Goal: Task Accomplishment & Management: Complete application form

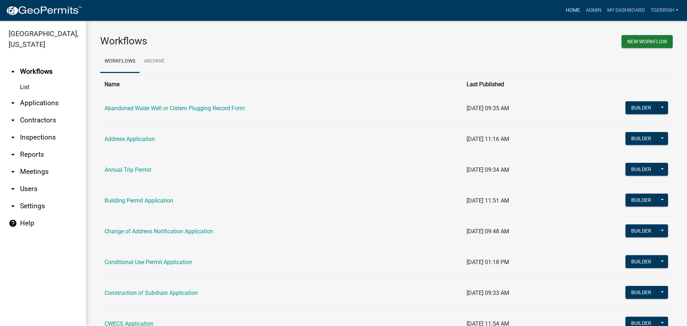
click at [572, 9] on link "Home" at bounding box center [573, 11] width 20 height 14
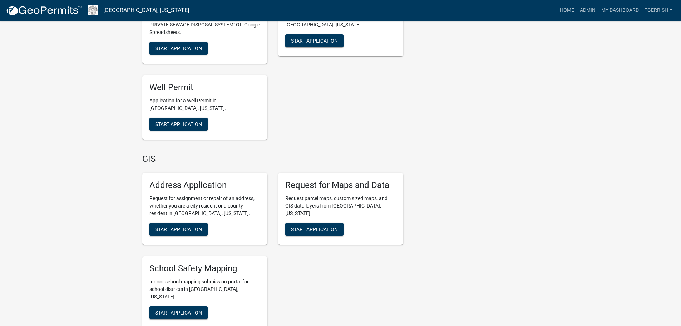
scroll to position [1538, 0]
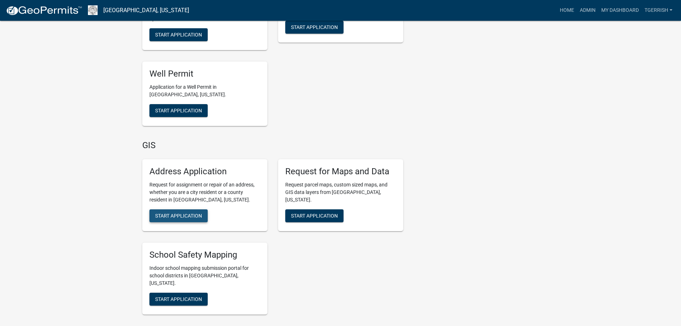
click at [189, 212] on span "Start Application" at bounding box center [178, 215] width 47 height 6
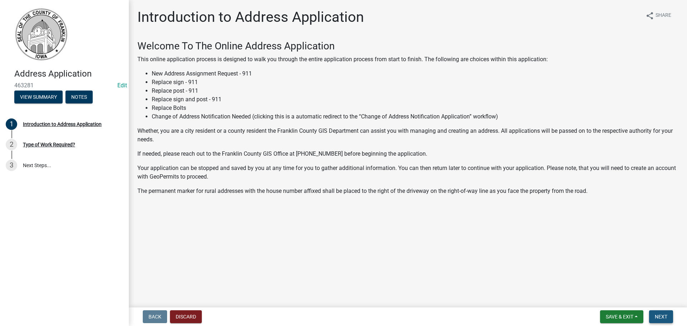
click at [662, 317] on span "Next" at bounding box center [661, 317] width 13 height 6
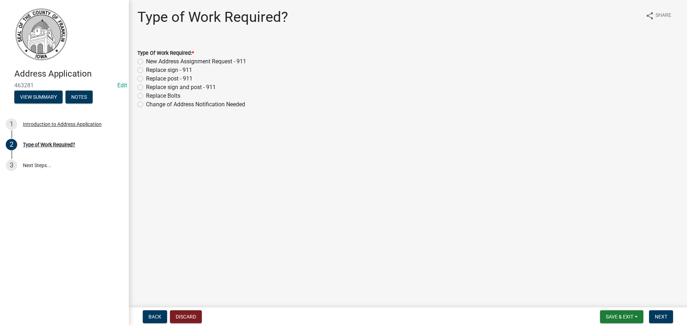
click at [146, 61] on label "New Address Assignment Request - 911" at bounding box center [196, 61] width 100 height 9
click at [146, 61] on input "New Address Assignment Request - 911" at bounding box center [148, 59] width 5 height 5
radio input "true"
click at [661, 315] on span "Next" at bounding box center [661, 317] width 13 height 6
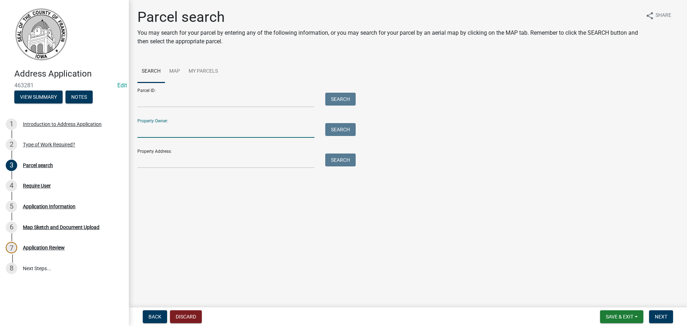
click at [153, 132] on input "Property Owner:" at bounding box center [225, 130] width 177 height 15
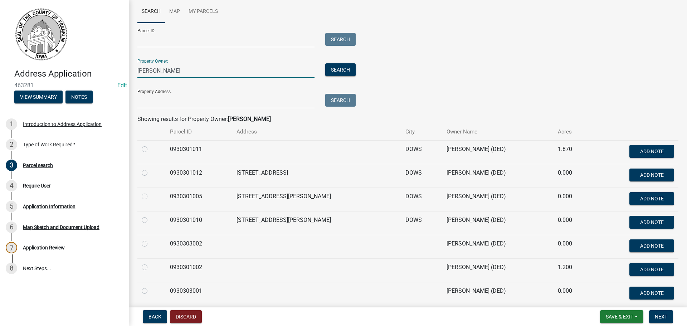
scroll to position [89, 0]
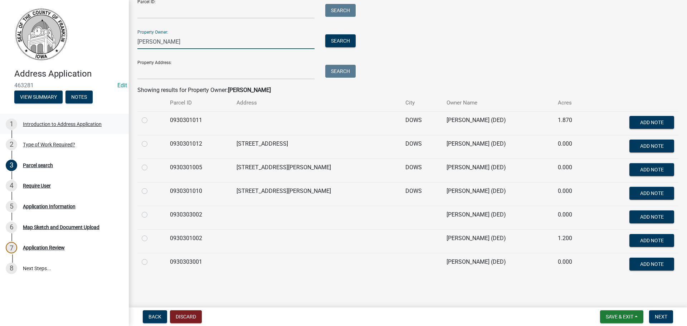
type input "Yi"
click at [150, 187] on label at bounding box center [150, 187] width 0 height 0
click at [150, 191] on input "radio" at bounding box center [152, 189] width 5 height 5
radio input "true"
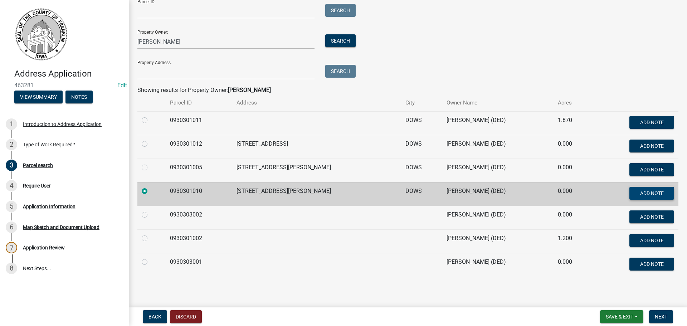
click at [660, 191] on button "Add Note" at bounding box center [651, 193] width 45 height 13
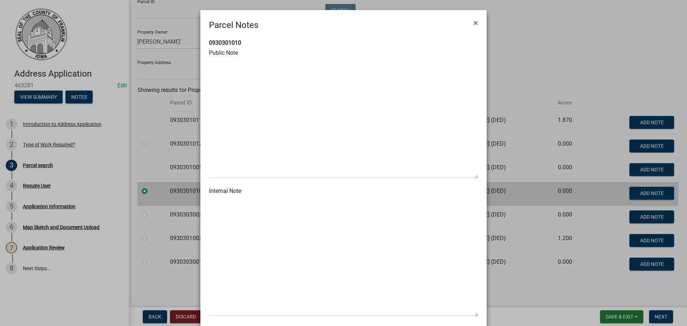
click at [229, 51] on label "Public Note" at bounding box center [223, 53] width 29 height 6
paste textarea "Changed address from 804 Rowan Rd to 805 Don Roma Rd 20250813."
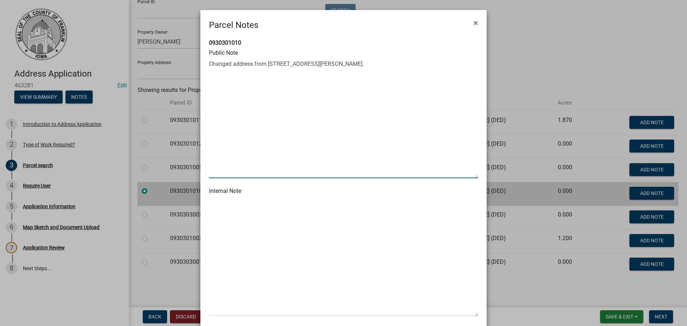
scroll to position [35, 0]
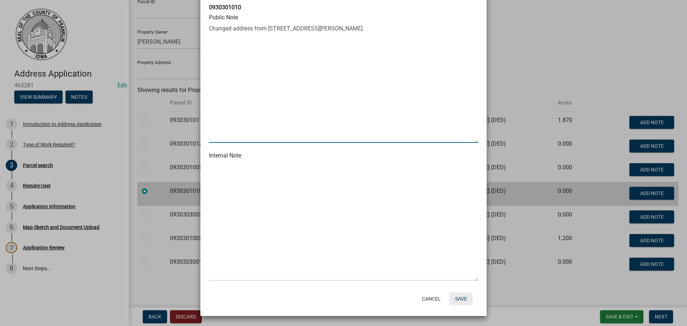
type textarea "Changed address from 804 Rowan Rd to 805 Don Roma Rd 20250813."
click at [457, 298] on button "Save" at bounding box center [460, 298] width 23 height 13
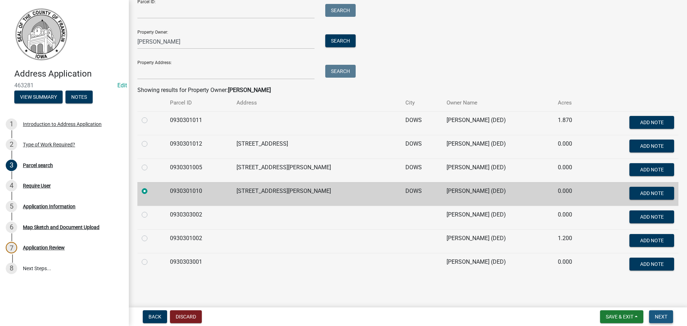
click at [662, 317] on span "Next" at bounding box center [661, 317] width 13 height 6
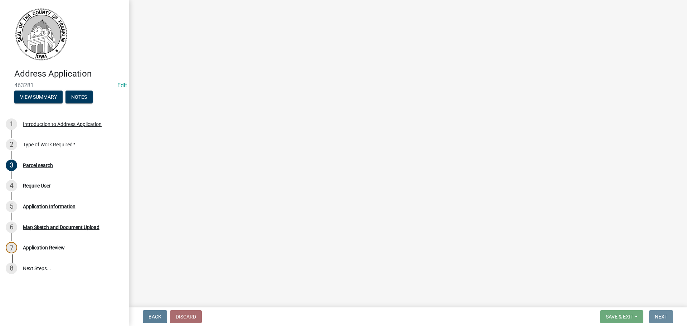
scroll to position [0, 0]
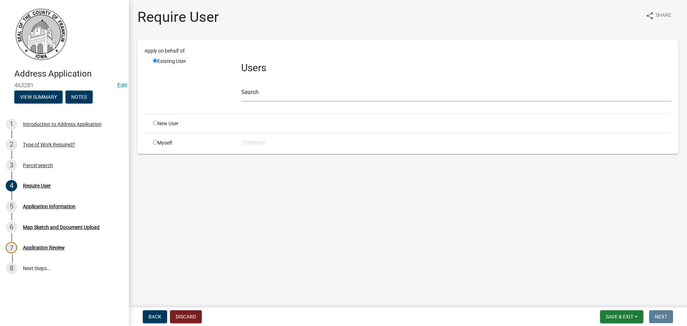
click at [155, 123] on input "radio" at bounding box center [155, 123] width 5 height 5
radio input "true"
radio input "false"
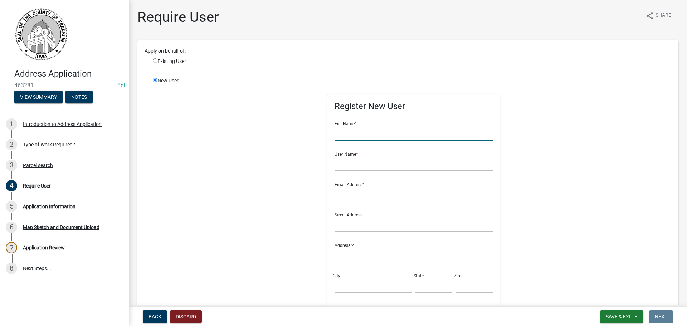
click at [366, 137] on input "text" at bounding box center [413, 133] width 158 height 15
click at [334, 134] on input "Z" at bounding box center [413, 133] width 158 height 15
type input "Zhan Yi"
click at [342, 166] on input "text" at bounding box center [413, 163] width 158 height 15
type input "Zhan Yi"
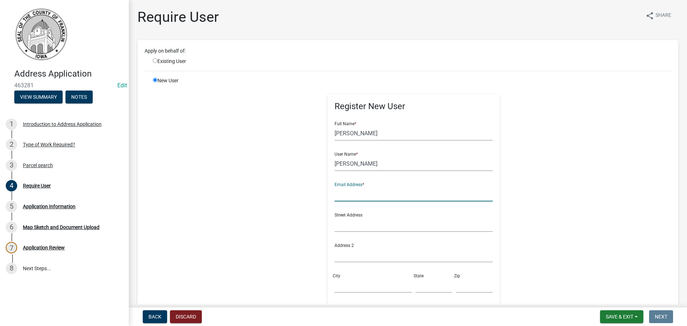
click at [360, 197] on input "text" at bounding box center [413, 194] width 158 height 15
type input "spaz61@gmail.com"
click at [369, 227] on input "text" at bounding box center [413, 224] width 158 height 15
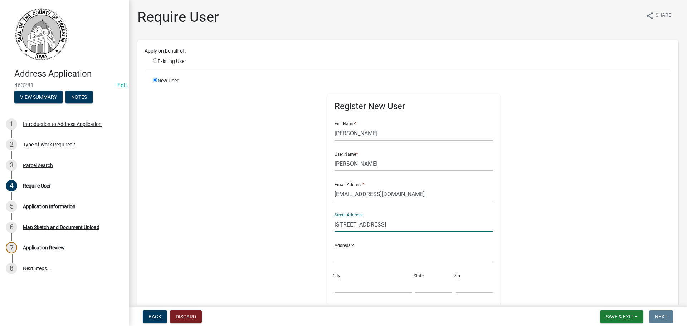
type input "905 Don Roma Rd"
click at [357, 285] on input "City" at bounding box center [372, 285] width 77 height 15
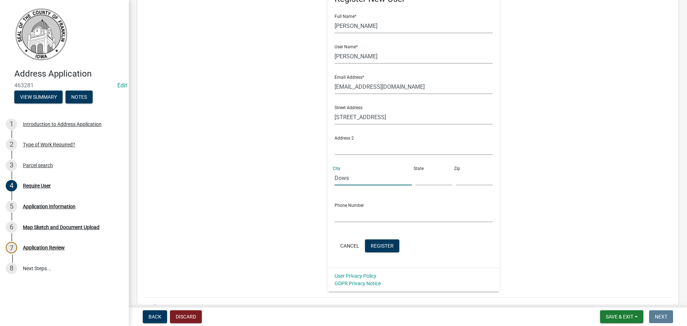
type input "Dows"
click at [415, 180] on input "text" at bounding box center [433, 178] width 37 height 15
type input "IA"
click at [460, 177] on input "text" at bounding box center [474, 178] width 37 height 15
type input "50071"
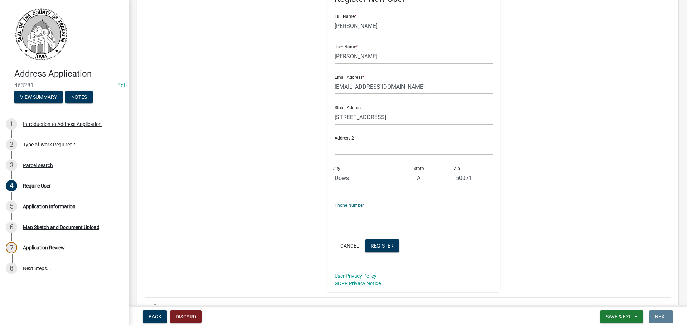
click at [402, 213] on input "text" at bounding box center [413, 214] width 158 height 15
type input "515-460-1173"
click at [354, 57] on input "Zhan Yi" at bounding box center [413, 56] width 158 height 15
type input "Zhan"
click at [509, 74] on div "Register New User Full Name * Zhan Yi User Name * Zhan Email Address * spaz61@g…" at bounding box center [413, 131] width 367 height 322
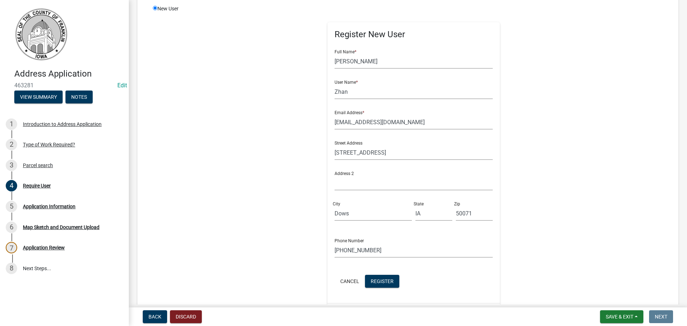
scroll to position [72, 0]
click at [381, 281] on span "Register" at bounding box center [382, 281] width 23 height 6
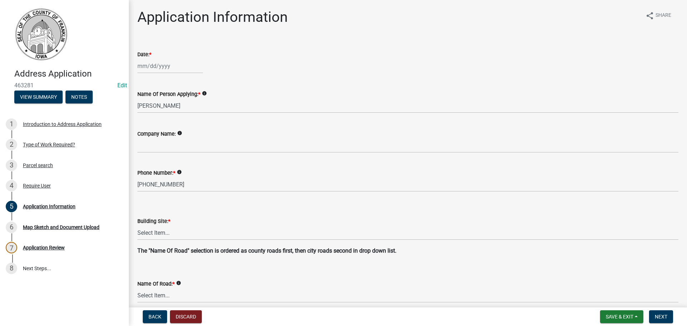
click at [166, 68] on div at bounding box center [169, 66] width 65 height 15
select select "8"
select select "2025"
click at [209, 51] on div "Date: *" at bounding box center [407, 54] width 541 height 9
click at [150, 66] on div at bounding box center [169, 66] width 65 height 15
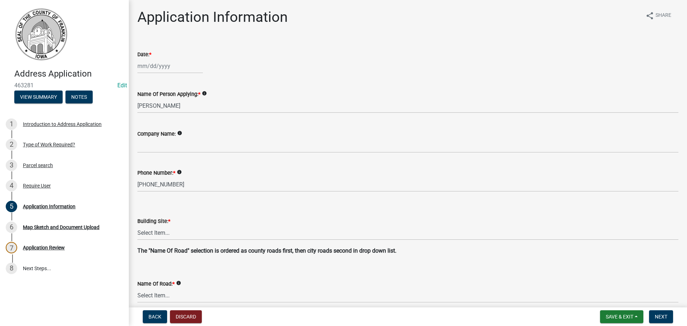
select select "8"
select select "2025"
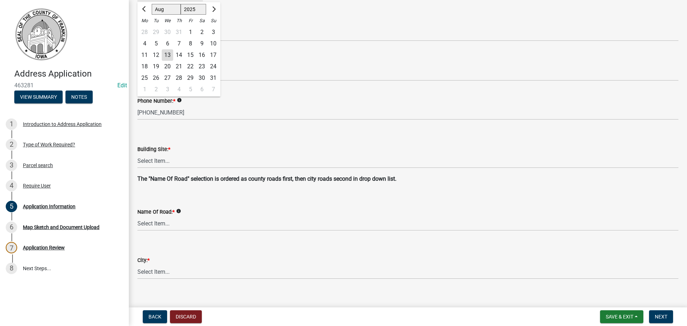
scroll to position [72, 0]
click at [167, 53] on div "13" at bounding box center [167, 55] width 11 height 11
type input "08/13/2025"
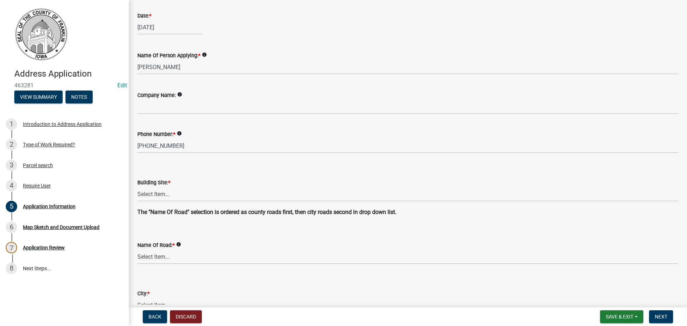
scroll to position [0, 0]
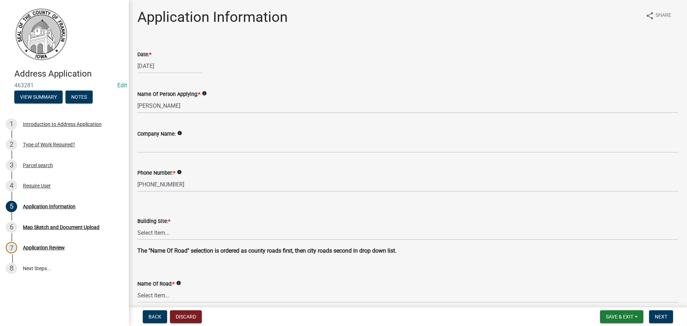
click at [312, 67] on div "08/13/2025" at bounding box center [407, 66] width 541 height 15
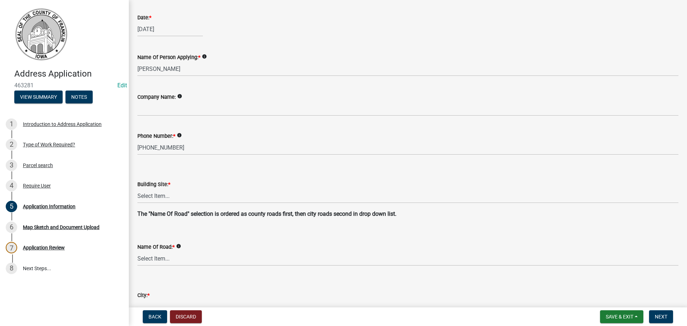
scroll to position [72, 0]
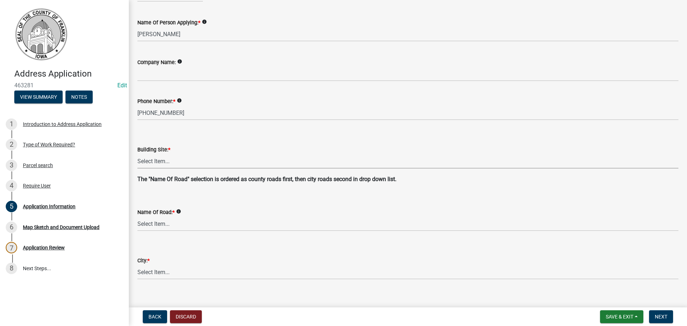
click at [156, 161] on select "Select Item... Agricultural Airport Aquatic Center Ball Field Campground_state …" at bounding box center [407, 161] width 541 height 15
click at [137, 154] on select "Select Item... Agricultural Airport Aquatic Center Ball Field Campground_state …" at bounding box center [407, 161] width 541 height 15
select select "bb557590-a559-40e1-bd4f-097fe0bc6cab"
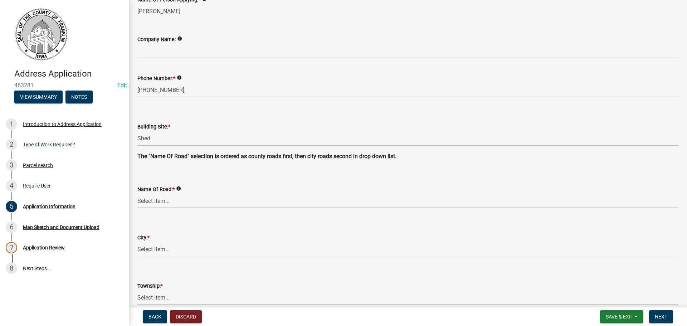
scroll to position [107, 0]
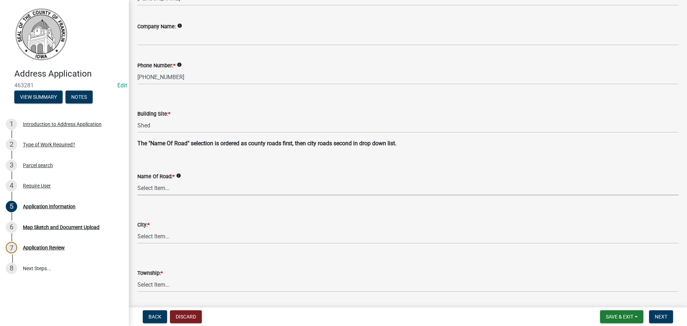
click at [161, 189] on select "Select Item... 100th St 105th St 110th St 115th St 120th St 125th St 130th St 1…" at bounding box center [407, 188] width 541 height 15
click at [137, 181] on select "Select Item... 100th St 105th St 110th St 115th St 120th St 125th St 130th St 1…" at bounding box center [407, 188] width 541 height 15
select select "5b0bd3ae-954f-4f5d-b200-78e1b24f7780"
click at [152, 236] on select "Select Item... Ackley Alden Alexander Aredale Bradford Chapin Coulter Dougherty…" at bounding box center [407, 236] width 541 height 15
click at [137, 229] on select "Select Item... Ackley Alden Alexander Aredale Bradford Chapin Coulter Dougherty…" at bounding box center [407, 236] width 541 height 15
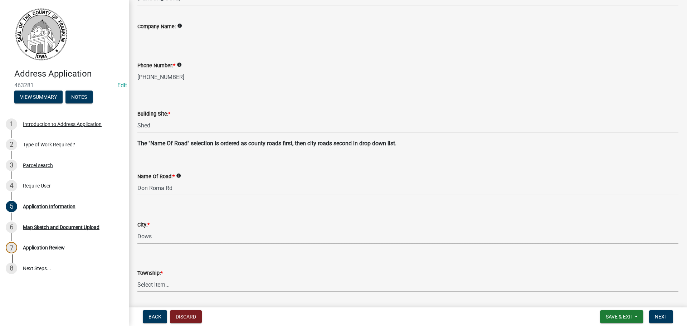
select select "708cc0f8-01c0-419a-bb6b-32bc79edd164"
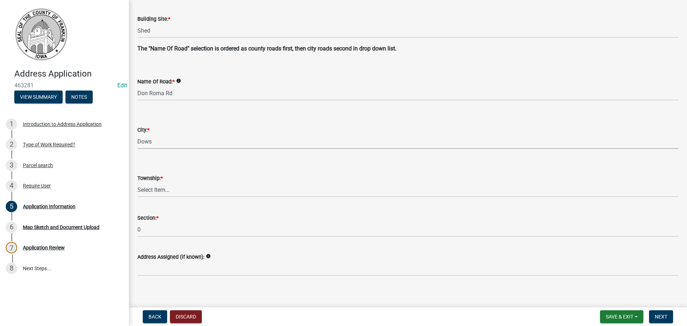
scroll to position [207, 0]
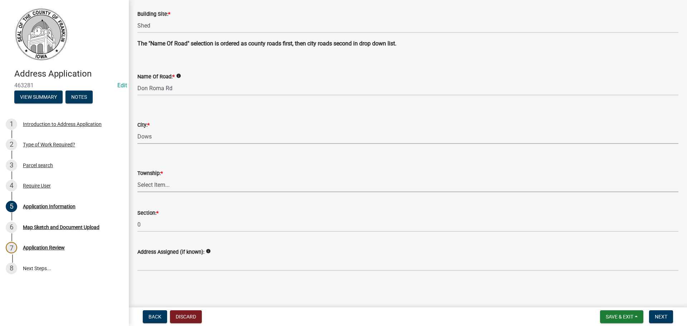
click at [150, 184] on select "Select Item... GENEVA GRANT HAMILTON INGHAM LEE MARION MORGAN MOTT OAKLAND OSCE…" at bounding box center [407, 184] width 541 height 15
click at [137, 177] on select "Select Item... GENEVA GRANT HAMILTON INGHAM LEE MARION MORGAN MOTT OAKLAND OSCE…" at bounding box center [407, 184] width 541 height 15
select select "aec7e77d-0622-4ad0-ade5-dfbb9b57fb7d"
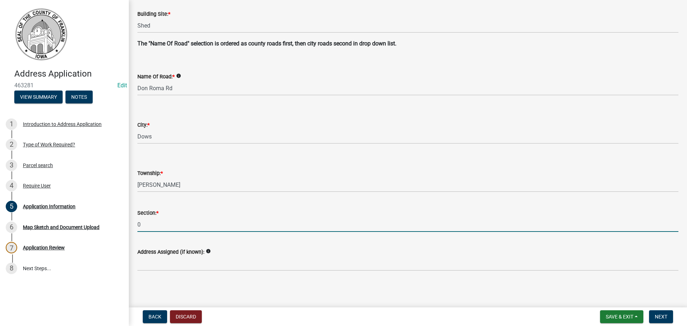
click at [148, 227] on input "0" at bounding box center [407, 224] width 541 height 15
click at [143, 225] on input "0" at bounding box center [407, 224] width 541 height 15
drag, startPoint x: 146, startPoint y: 225, endPoint x: 136, endPoint y: 225, distance: 9.7
click at [136, 225] on div "Section: * 0" at bounding box center [408, 215] width 552 height 33
type input "30"
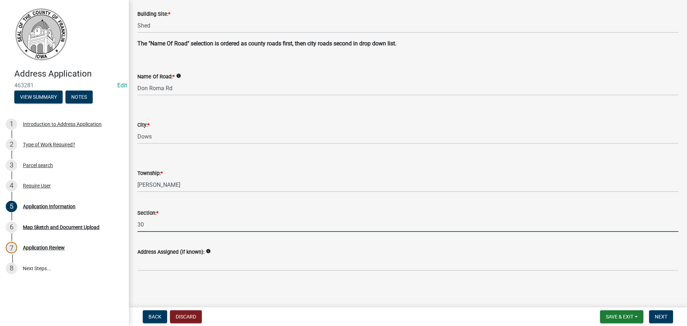
click at [221, 242] on div "Address Assigned (if known): info" at bounding box center [407, 254] width 541 height 33
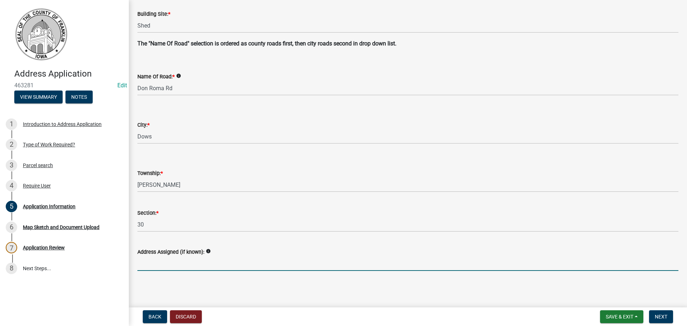
click at [164, 267] on input "Address Assigned (if known):" at bounding box center [407, 263] width 541 height 15
type input "9"
click at [300, 259] on input "805" at bounding box center [407, 263] width 541 height 15
type input "805"
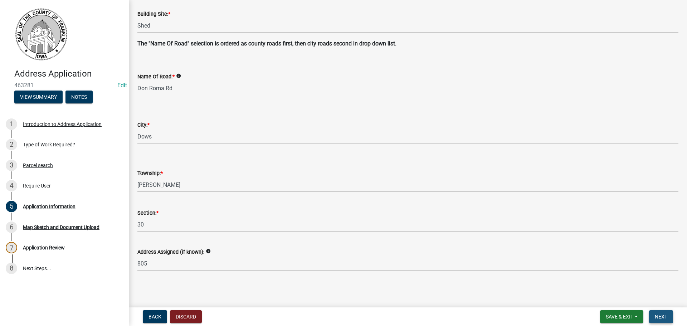
click at [661, 316] on span "Next" at bounding box center [661, 317] width 13 height 6
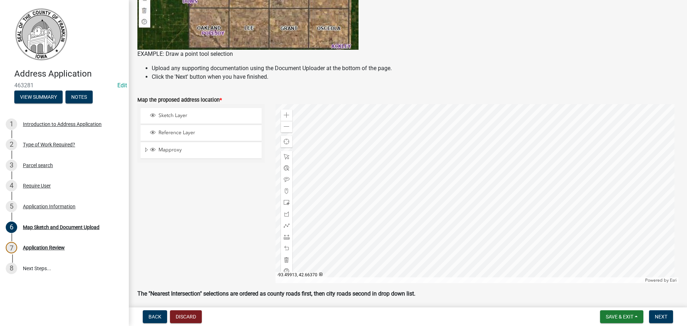
scroll to position [250, 0]
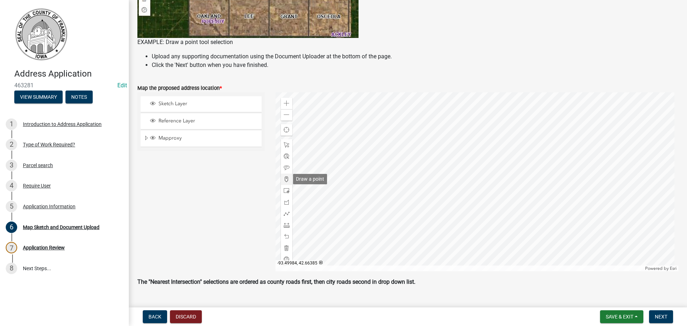
click at [287, 178] on span at bounding box center [287, 179] width 6 height 6
click at [509, 222] on div at bounding box center [476, 181] width 403 height 179
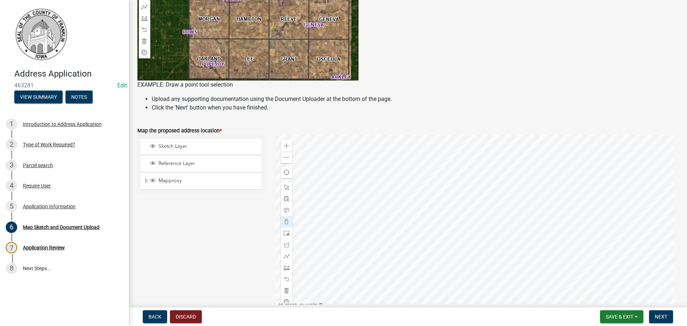
scroll to position [194, 0]
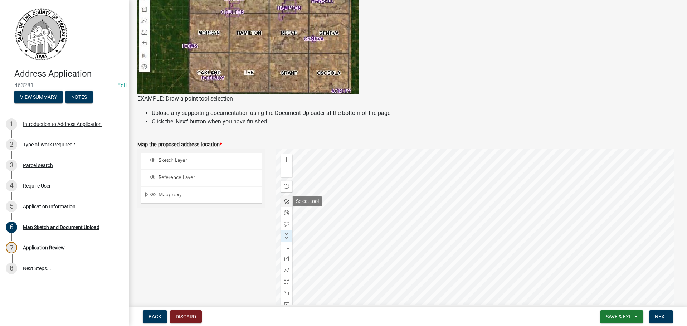
click at [284, 204] on span at bounding box center [287, 202] width 6 height 6
click at [407, 170] on div at bounding box center [476, 238] width 403 height 179
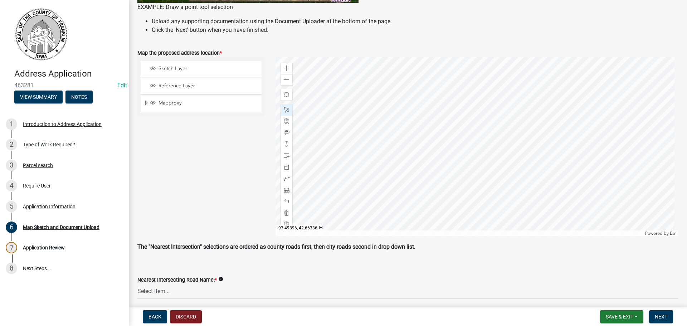
scroll to position [373, 0]
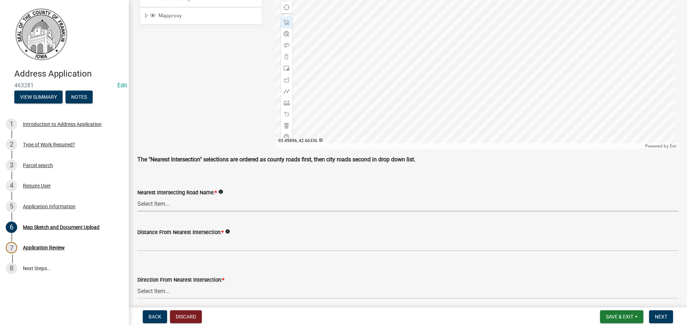
click at [168, 207] on select "Select Item... 100th St 105th St 110th St 115th St 120th St 125th St 130th St 1…" at bounding box center [407, 204] width 541 height 15
click at [137, 197] on select "Select Item... 100th St 105th St 110th St 115th St 120th St 125th St 130th St 1…" at bounding box center [407, 204] width 541 height 15
select select "4cd52b9a-b162-46e3-bcaa-54ae986ff6eb"
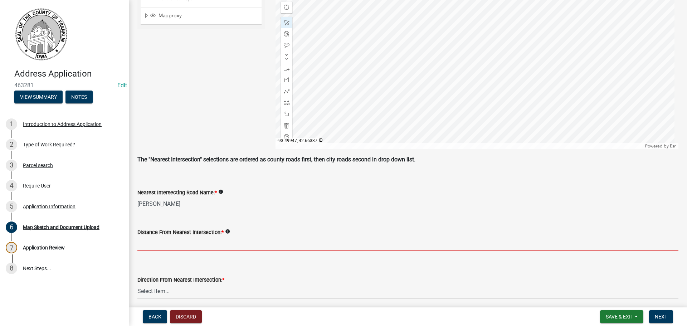
click at [153, 245] on input "Distance From Nearest Intersection: *" at bounding box center [407, 243] width 541 height 15
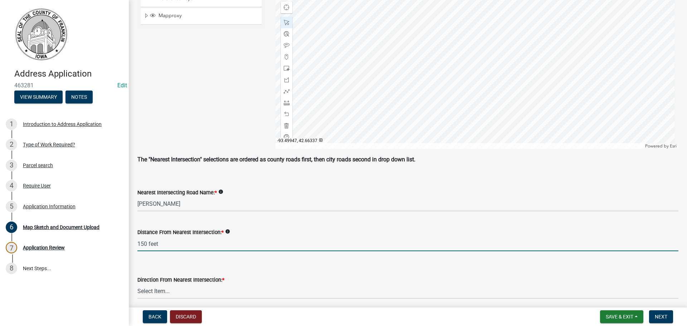
click at [249, 239] on input "150 feet" at bounding box center [407, 243] width 541 height 15
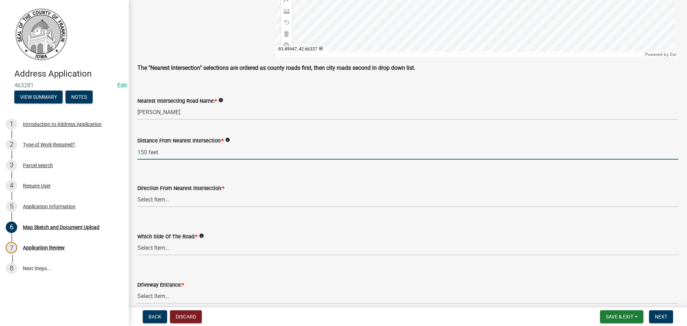
scroll to position [480, 0]
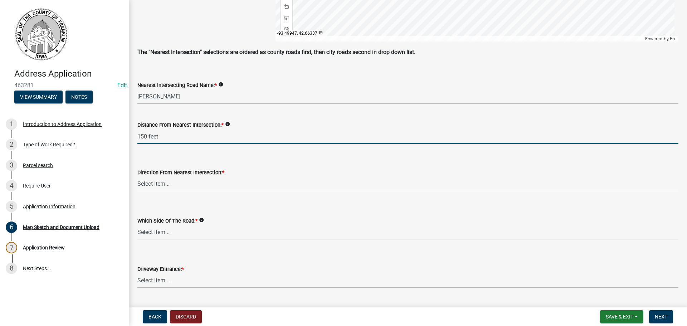
type input "150 feet"
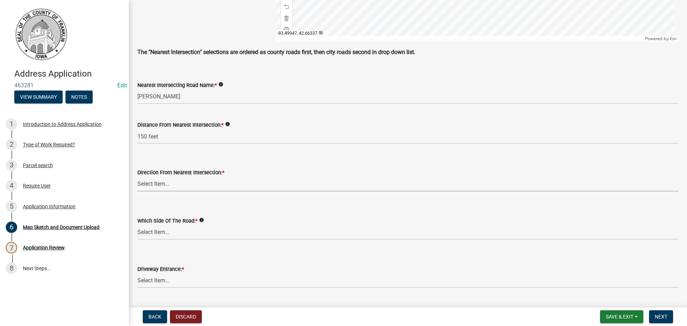
click at [164, 185] on select "Select Item... North (N) South (S) East (E) West (W) Northeast (NE) Northwest (…" at bounding box center [407, 184] width 541 height 15
click at [137, 177] on select "Select Item... North (N) South (S) East (E) West (W) Northeast (NE) Northwest (…" at bounding box center [407, 184] width 541 height 15
select select "8585fa42-7122-4415-a6f7-32af73bcad4e"
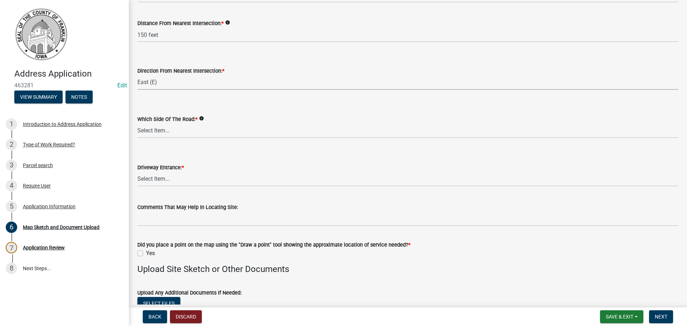
scroll to position [587, 0]
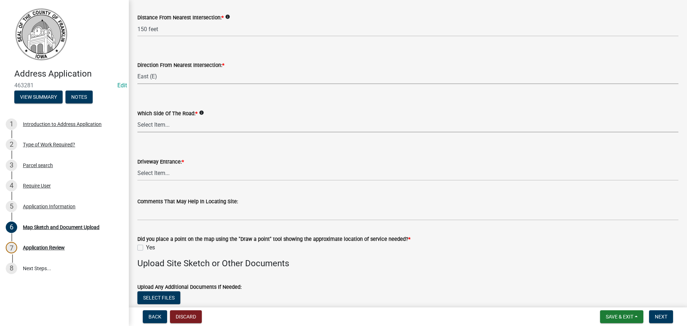
click at [159, 126] on select "Select Item... North (N) South (S) East (E) West (W) Northeast (NE) Northwest (…" at bounding box center [407, 125] width 541 height 15
click at [137, 118] on select "Select Item... North (N) South (S) East (E) West (W) Northeast (NE) Northwest (…" at bounding box center [407, 125] width 541 height 15
select select "50c8c18d-57a1-4f05-a609-b740e0191db3"
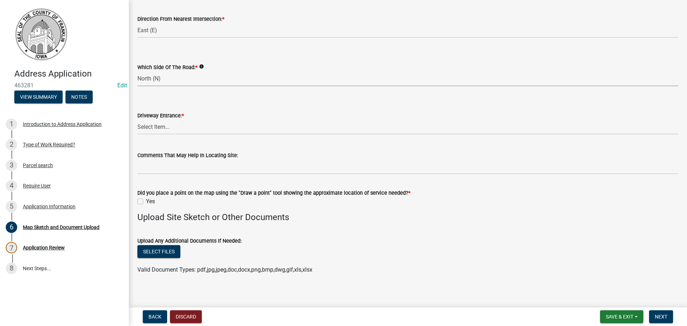
scroll to position [637, 0]
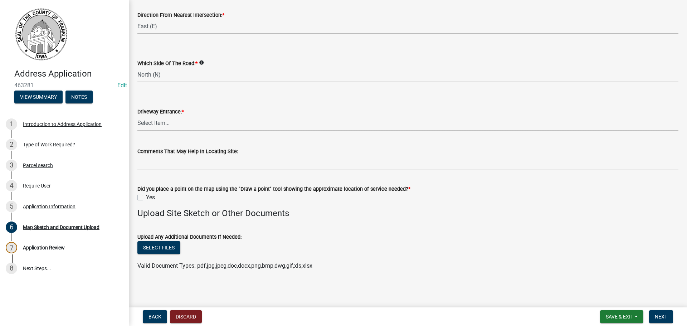
click at [158, 124] on select "Select Item... Existing Driveway No Driveway - Permit Applied For New Driveway …" at bounding box center [407, 123] width 541 height 15
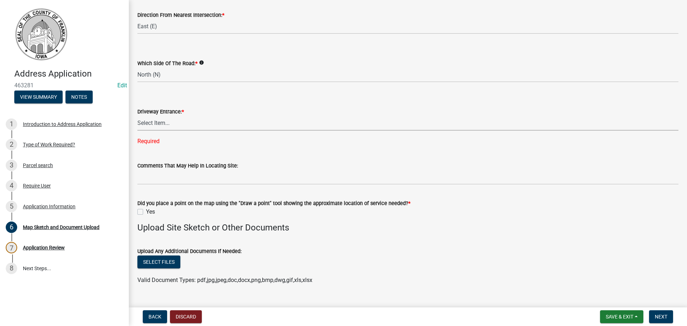
click at [164, 126] on select "Select Item... Existing Driveway No Driveway - Permit Applied For New Driveway …" at bounding box center [407, 123] width 541 height 15
click at [137, 116] on select "Select Item... Existing Driveway No Driveway - Permit Applied For New Driveway …" at bounding box center [407, 123] width 541 height 15
select select "2c8c3da2-7be1-41dd-bf02-5f44f9dce3fd"
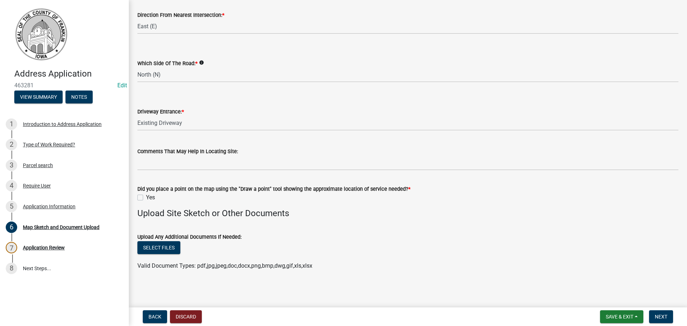
click at [146, 199] on label "Yes" at bounding box center [150, 197] width 9 height 9
click at [146, 198] on input "Yes" at bounding box center [148, 195] width 5 height 5
checkbox input "true"
click at [662, 317] on span "Next" at bounding box center [661, 317] width 13 height 6
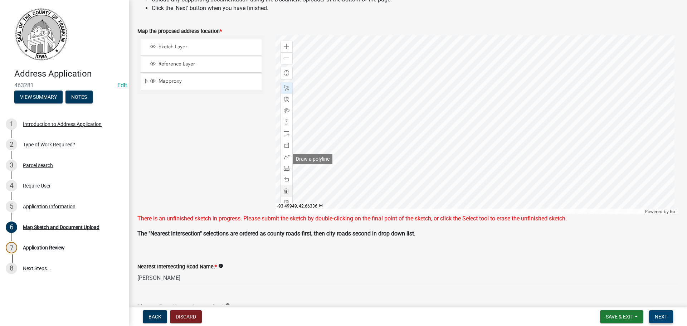
scroll to position [324, 0]
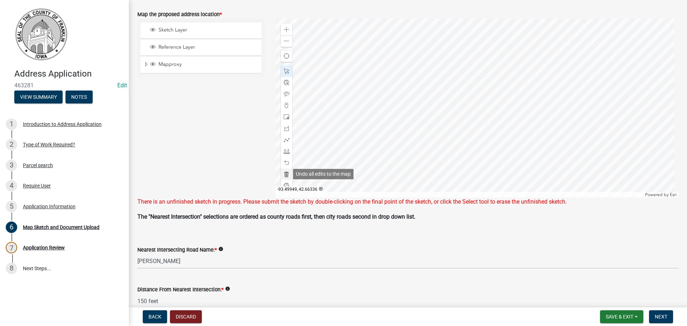
click at [284, 174] on span at bounding box center [287, 174] width 6 height 6
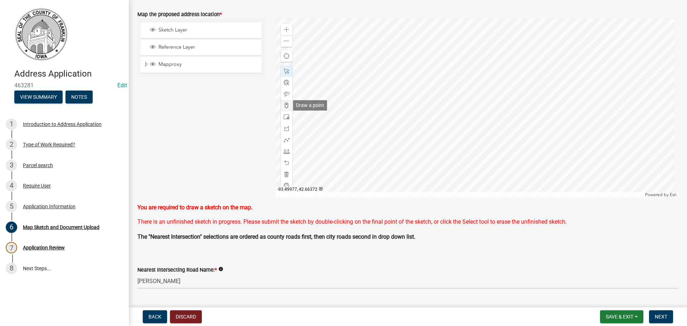
click at [284, 103] on span at bounding box center [287, 106] width 6 height 6
click at [498, 115] on div at bounding box center [476, 108] width 403 height 179
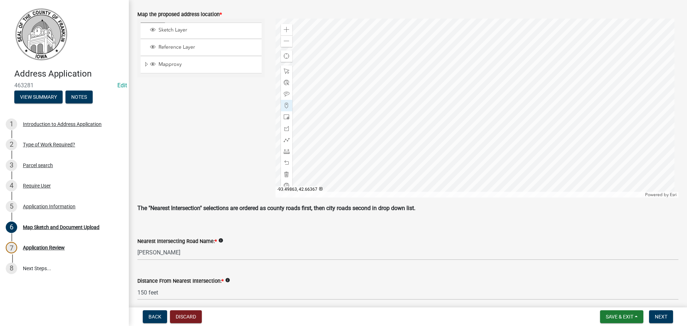
click at [498, 114] on div at bounding box center [476, 108] width 403 height 179
click at [659, 315] on span "Next" at bounding box center [661, 317] width 13 height 6
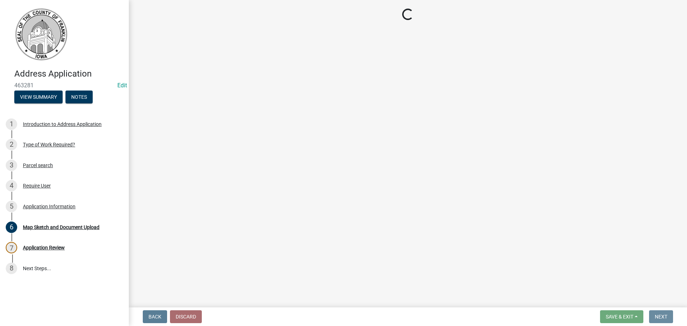
scroll to position [0, 0]
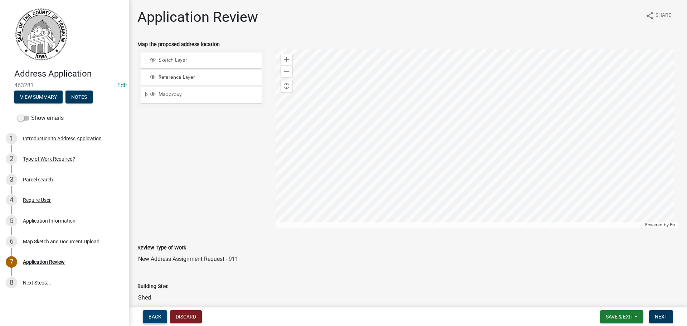
click at [151, 316] on span "Back" at bounding box center [154, 317] width 13 height 6
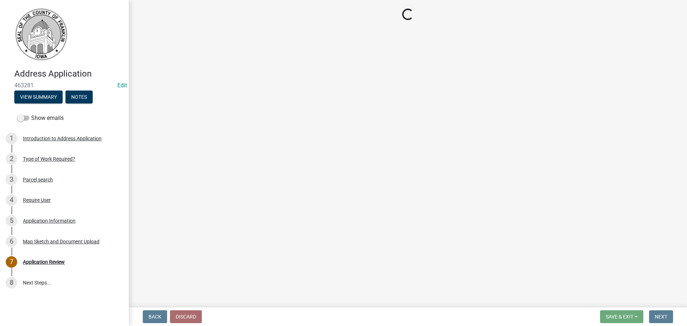
select select "4cd52b9a-b162-46e3-bcaa-54ae986ff6eb"
select select "8585fa42-7122-4415-a6f7-32af73bcad4e"
select select "50c8c18d-57a1-4f05-a609-b740e0191db3"
select select "2c8c3da2-7be1-41dd-bf02-5f44f9dce3fd"
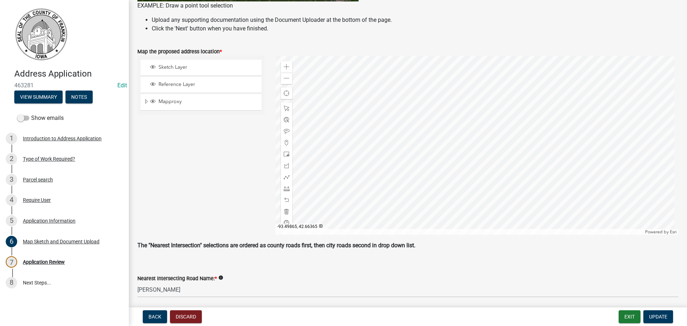
scroll to position [286, 0]
click at [284, 201] on span at bounding box center [287, 201] width 6 height 6
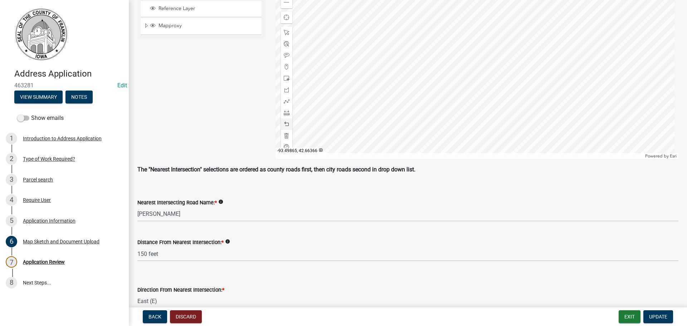
scroll to position [322, 0]
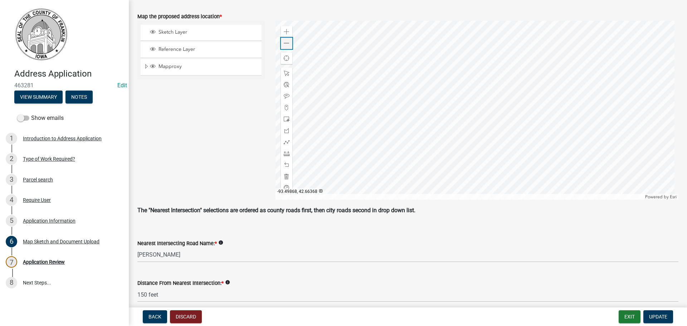
click at [284, 45] on span at bounding box center [287, 43] width 6 height 6
click at [284, 44] on span at bounding box center [287, 43] width 6 height 6
click at [285, 165] on span at bounding box center [287, 165] width 6 height 6
click at [286, 44] on span at bounding box center [287, 43] width 6 height 6
click at [284, 44] on span at bounding box center [287, 43] width 6 height 6
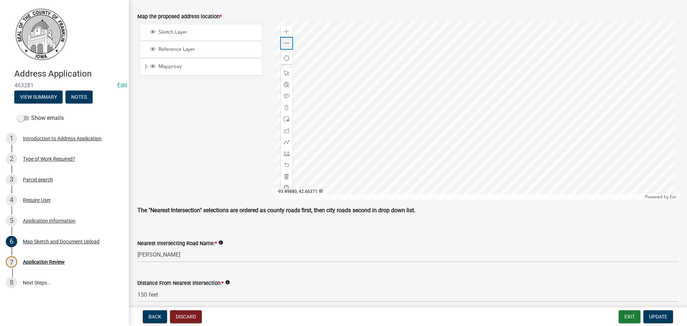
click at [284, 45] on span at bounding box center [287, 43] width 6 height 6
click at [285, 108] on span at bounding box center [287, 108] width 6 height 6
click at [471, 109] on div at bounding box center [476, 110] width 403 height 179
click at [659, 317] on span "Update" at bounding box center [658, 317] width 18 height 6
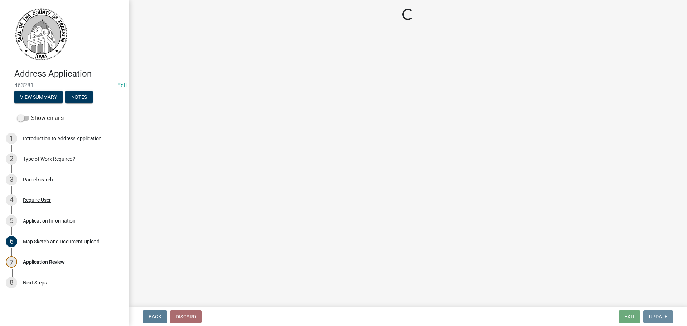
scroll to position [0, 0]
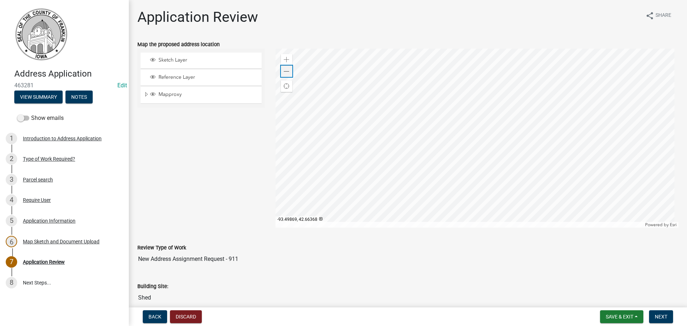
click at [282, 73] on div "Zoom out" at bounding box center [286, 70] width 11 height 11
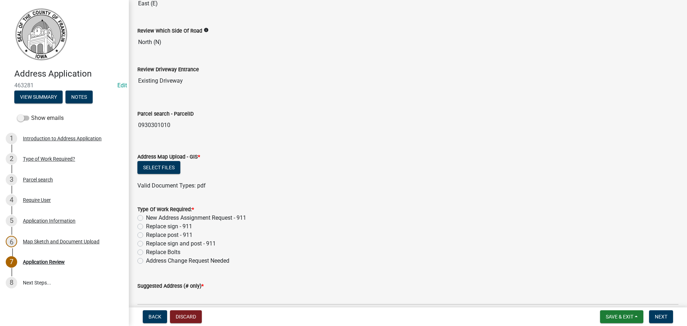
scroll to position [465, 0]
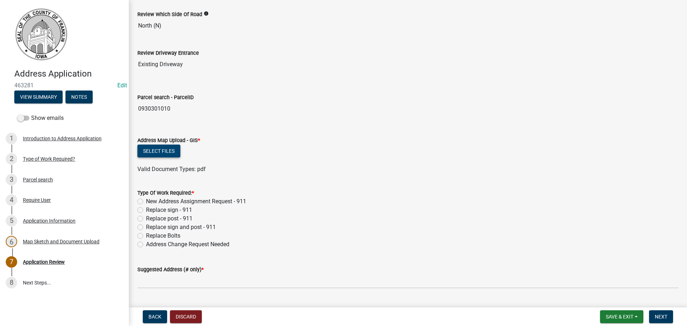
click at [169, 148] on button "Select files" at bounding box center [158, 151] width 43 height 13
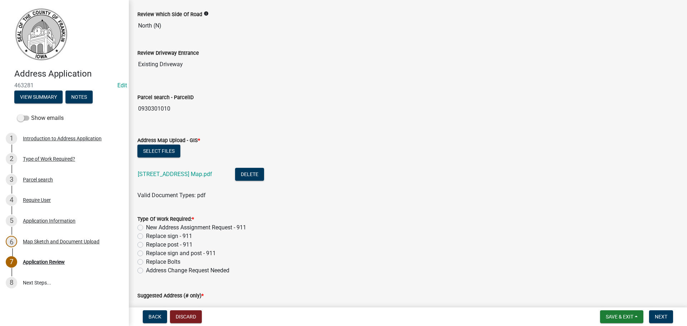
click at [146, 227] on label "New Address Assignment Request - 911" at bounding box center [196, 227] width 100 height 9
click at [146, 227] on input "New Address Assignment Request - 911" at bounding box center [148, 225] width 5 height 5
radio input "true"
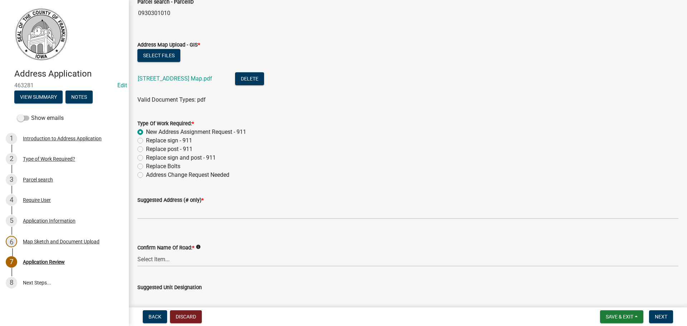
scroll to position [572, 0]
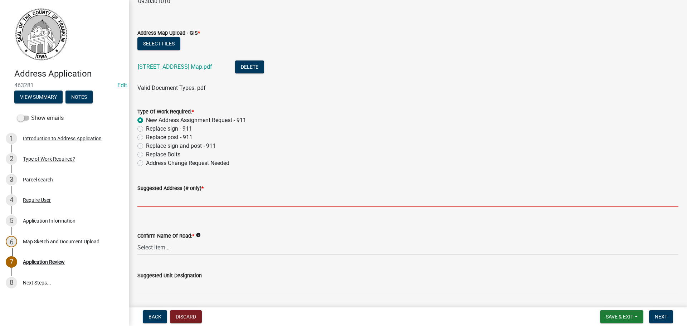
click at [193, 200] on input "Suggested Address (# only) *" at bounding box center [407, 199] width 541 height 15
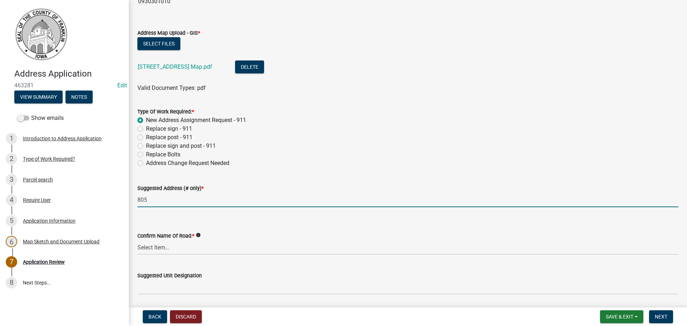
type input "805"
click at [180, 246] on select "Select Item... 100th St 105th St 110th St 115th St 120th St 125th St 130th St 1…" at bounding box center [407, 247] width 541 height 15
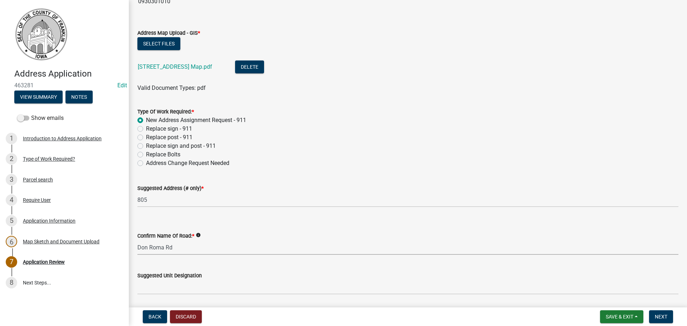
click at [137, 240] on select "Select Item... 100th St 105th St 110th St 115th St 120th St 125th St 130th St 1…" at bounding box center [407, 247] width 541 height 15
select select "5b0bd3ae-954f-4f5d-b200-78e1b24f7780"
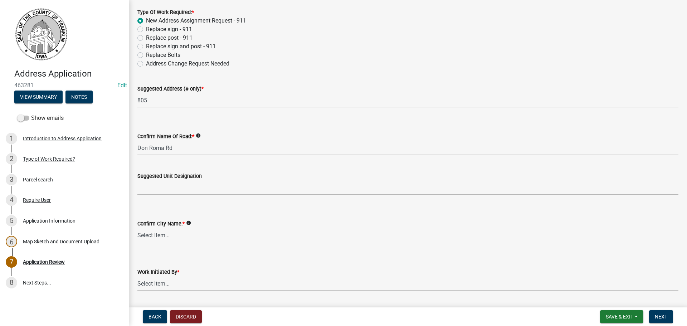
scroll to position [680, 0]
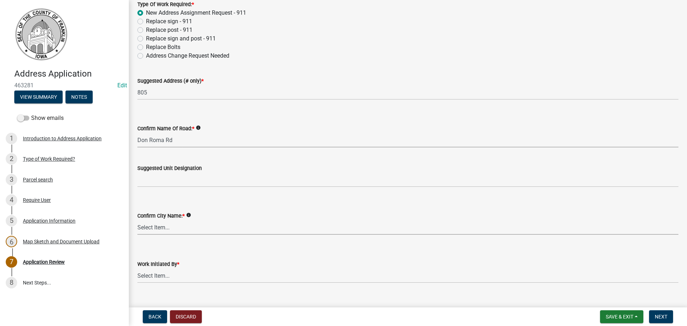
click at [155, 227] on select "Select Item... Ackley Alden Alexander Aredale Bradford Chapin Coulter Dougherty…" at bounding box center [407, 227] width 541 height 15
click at [137, 220] on select "Select Item... Ackley Alden Alexander Aredale Bradford Chapin Coulter Dougherty…" at bounding box center [407, 227] width 541 height 15
select select "708cc0f8-01c0-419a-bb6b-32bc79edd164"
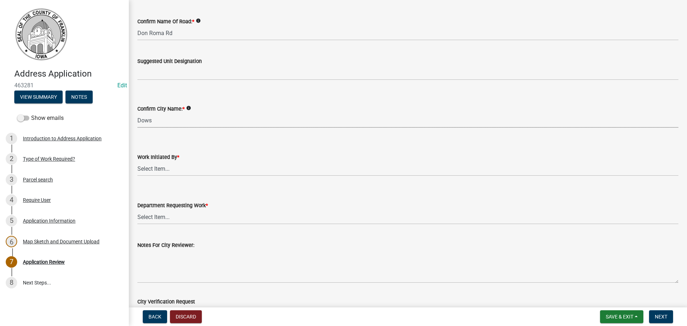
scroll to position [787, 0]
click at [157, 168] on select "Select Item... Travis Gerrish Citizen Submission City of Ackley City of Alexand…" at bounding box center [407, 168] width 541 height 15
click at [137, 161] on select "Select Item... Travis Gerrish Citizen Submission City of Ackley City of Alexand…" at bounding box center [407, 168] width 541 height 15
select select "e54f7a4b-9d0b-48f2-9294-ead30d2113b2"
click at [154, 217] on select "Select Item... Assessor’s Office Auditor’s Office Conservation Department Emerg…" at bounding box center [407, 216] width 541 height 15
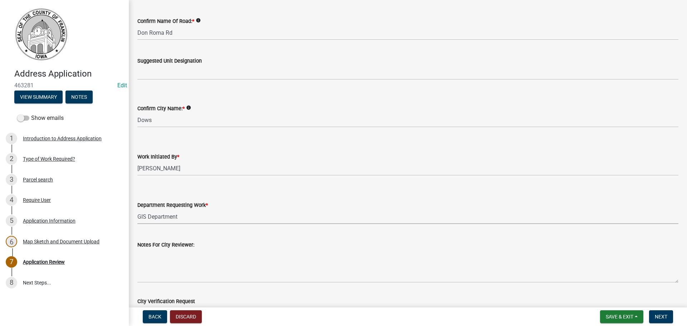
click at [137, 209] on select "Select Item... Assessor’s Office Auditor’s Office Conservation Department Emerg…" at bounding box center [407, 216] width 541 height 15
select select "1b9ee15b-fbfb-452c-88cf-481bcb509c56"
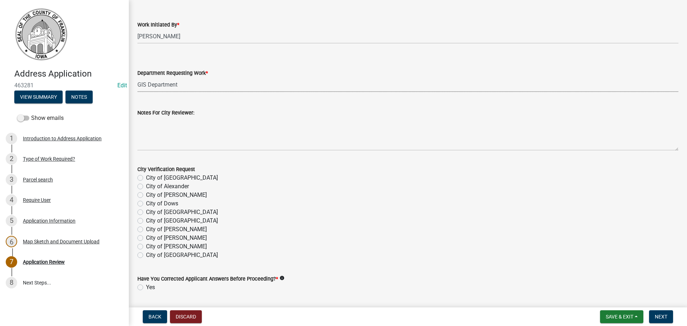
scroll to position [940, 0]
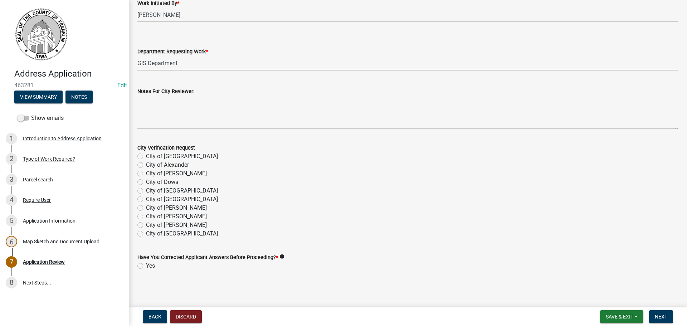
click at [146, 265] on label "Yes" at bounding box center [150, 265] width 9 height 9
click at [146, 265] on input "Yes" at bounding box center [148, 263] width 5 height 5
radio input "true"
click at [662, 318] on span "Next" at bounding box center [661, 317] width 13 height 6
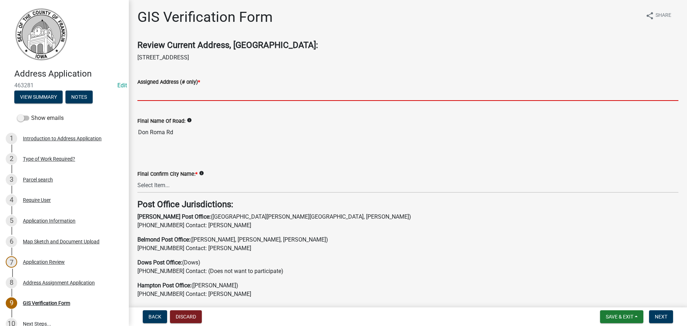
click at [153, 95] on input "Assigned Address (# only) *" at bounding box center [407, 93] width 541 height 15
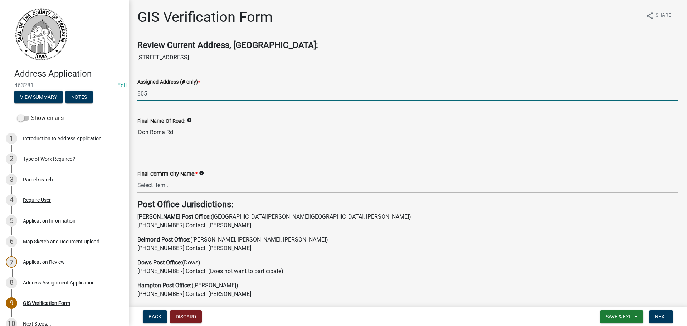
type input "805"
click at [152, 185] on select "Select Item... Ackley Alden Alexander Aredale Bradford Chapin Coulter Dougherty…" at bounding box center [407, 185] width 541 height 15
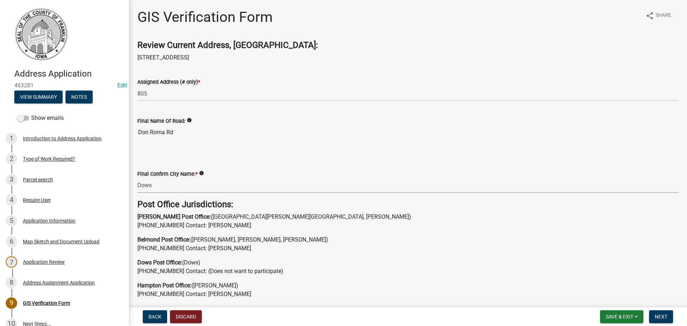
click at [137, 178] on select "Select Item... Ackley Alden Alexander Aredale Bradford Chapin Coulter Dougherty…" at bounding box center [407, 185] width 541 height 15
select select "708cc0f8-01c0-419a-bb6b-32bc79edd164"
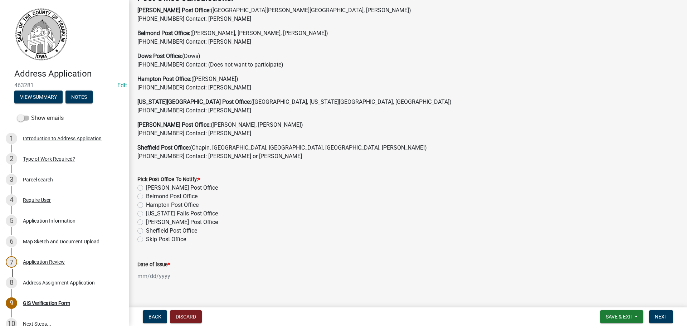
scroll to position [225, 0]
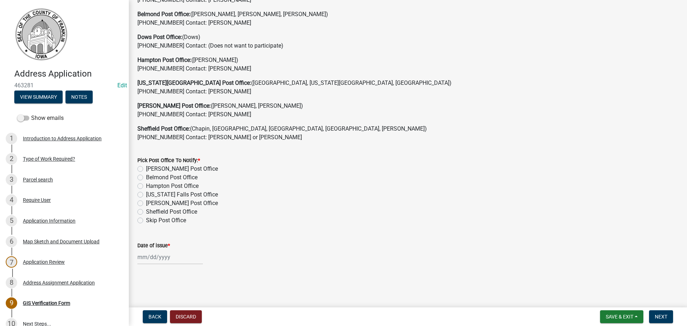
click at [146, 220] on label "Skip Post Office" at bounding box center [166, 220] width 40 height 9
click at [146, 220] on input "Skip Post Office" at bounding box center [148, 218] width 5 height 5
radio input "true"
select select "8"
select select "2025"
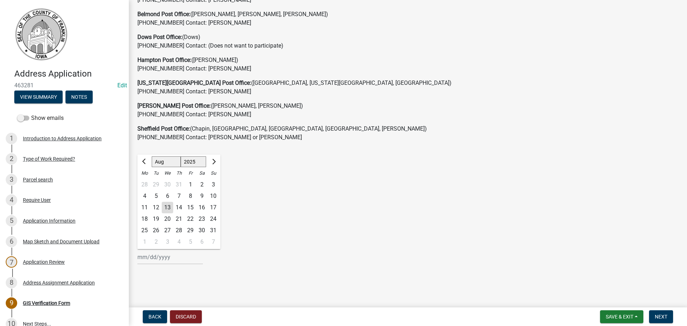
click at [153, 260] on input "Date of issue *" at bounding box center [169, 257] width 65 height 15
click at [167, 209] on div "13" at bounding box center [167, 207] width 11 height 11
type input "08/13/2025"
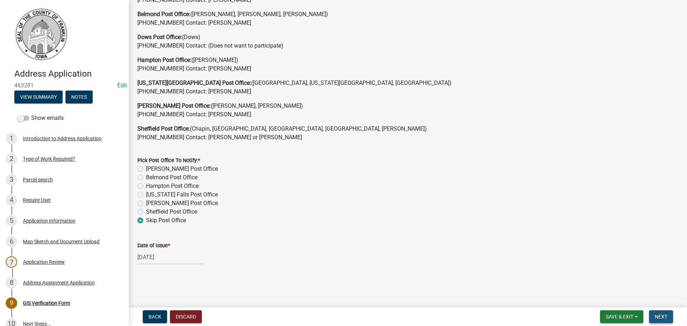
click at [663, 315] on span "Next" at bounding box center [661, 317] width 13 height 6
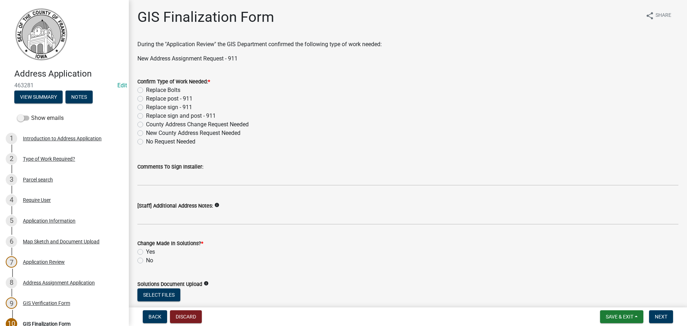
click at [146, 133] on label "New County Address Request Needed" at bounding box center [193, 133] width 94 height 9
click at [146, 133] on input "New County Address Request Needed" at bounding box center [148, 131] width 5 height 5
radio input "true"
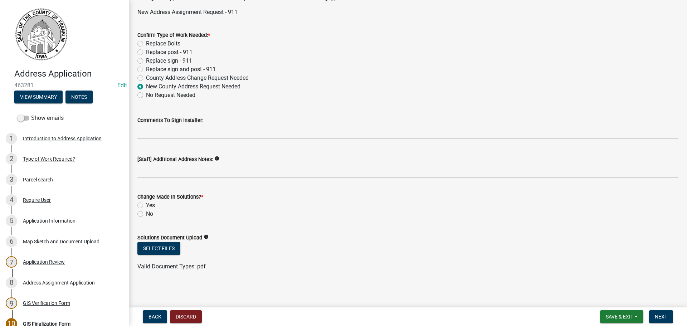
scroll to position [47, 0]
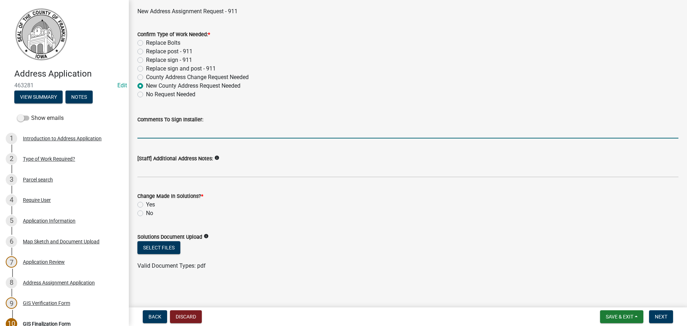
click at [197, 134] on input "Comments To Sign Installer:" at bounding box center [407, 131] width 541 height 15
click at [259, 134] on input "Place sign to the right of the steel shed driveway just in side the property li…" at bounding box center [407, 131] width 541 height 15
click at [280, 133] on input "Place sign to the right of the steel shed driveway; just in side the property l…" at bounding box center [407, 131] width 541 height 15
click at [333, 134] on input "Place sign to the right of the steel shed driveway; just inside the property li…" at bounding box center [407, 131] width 541 height 15
type input "Place sign to the right of the steel shed driveway; just inside the property li…"
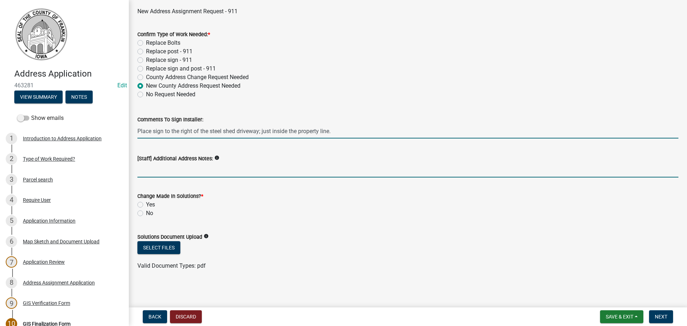
click at [146, 173] on input "[Staff] Additional Address Notes:" at bounding box center [407, 170] width 541 height 15
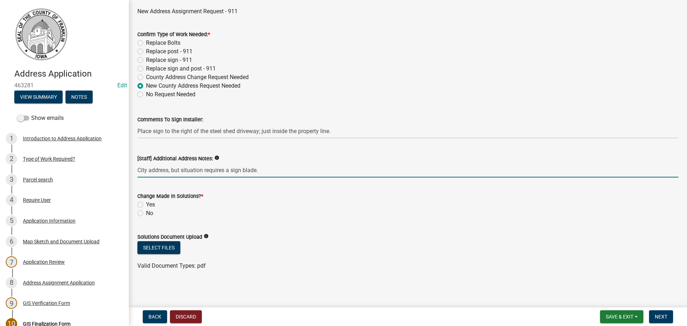
type input "City address, but situation requires a sign blade."
click at [146, 205] on label "Yes" at bounding box center [150, 204] width 9 height 9
click at [146, 205] on input "Yes" at bounding box center [148, 202] width 5 height 5
radio input "true"
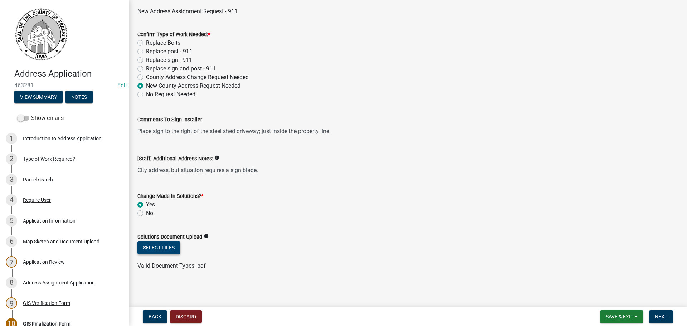
click at [172, 248] on button "Select files" at bounding box center [158, 247] width 43 height 13
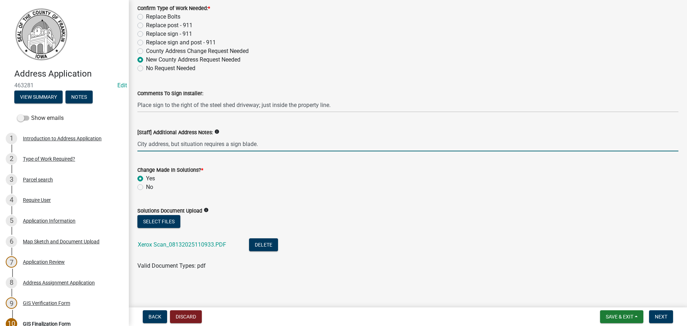
click at [256, 147] on input "City address, but situation requires a sign blade." at bounding box center [407, 144] width 541 height 15
click at [322, 147] on input "City address, but situation requires a sign blade per owner request." at bounding box center [407, 144] width 541 height 15
type input "City address, but situation requires a sign blade per owner request."
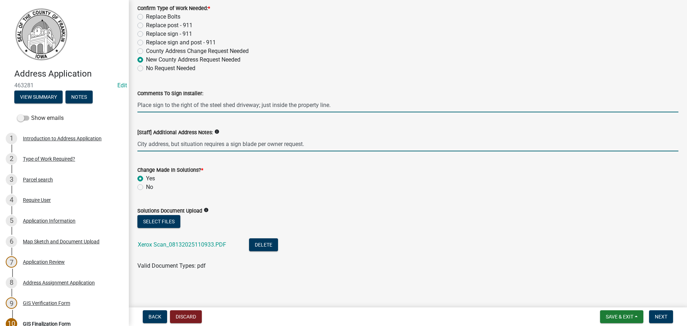
click at [210, 107] on input "Place sign to the right of the steel shed driveway; just inside the property li…" at bounding box center [407, 105] width 541 height 15
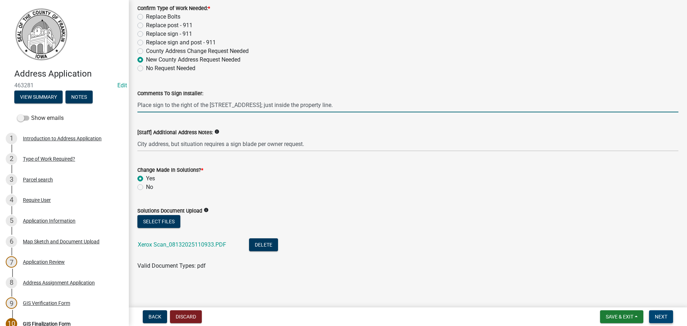
type input "Place sign to the right of the 805 Don Roma Rd steel shed driveway; just inside…"
click at [660, 315] on span "Next" at bounding box center [661, 317] width 13 height 6
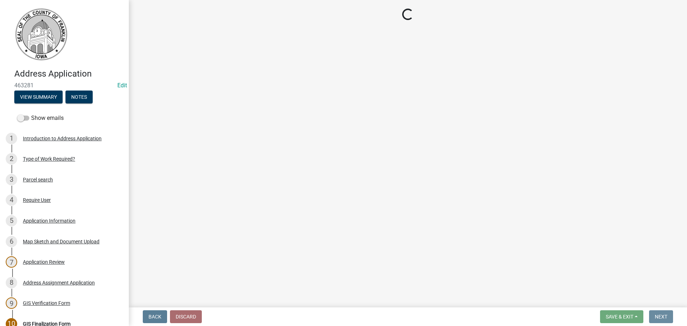
scroll to position [0, 0]
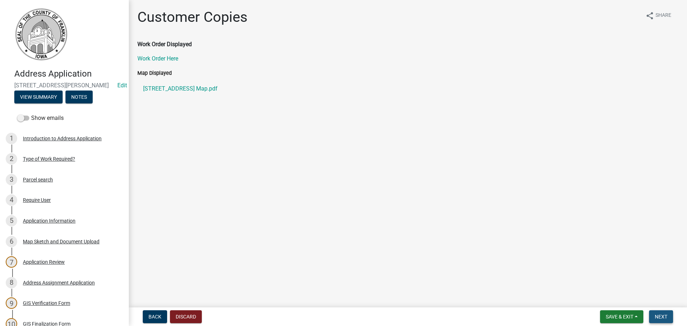
click at [661, 315] on span "Next" at bounding box center [661, 317] width 13 height 6
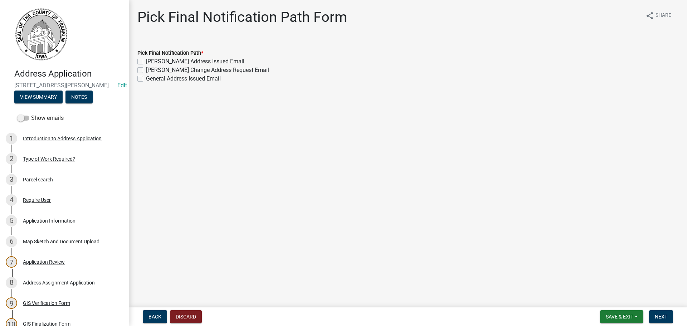
click at [146, 80] on label "General Address Issued Email" at bounding box center [183, 78] width 75 height 9
click at [146, 79] on input "General Address Issued Email" at bounding box center [148, 76] width 5 height 5
checkbox input "true"
checkbox input "false"
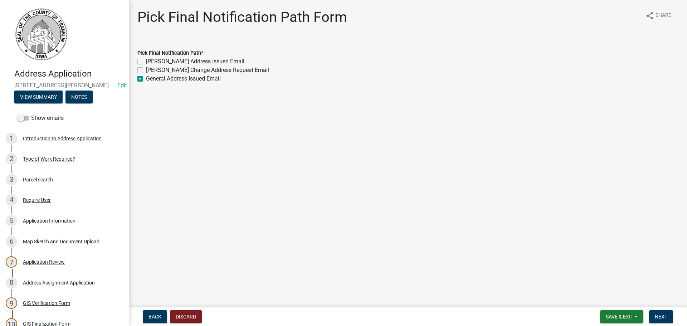
checkbox input "true"
click at [662, 315] on span "Next" at bounding box center [661, 317] width 13 height 6
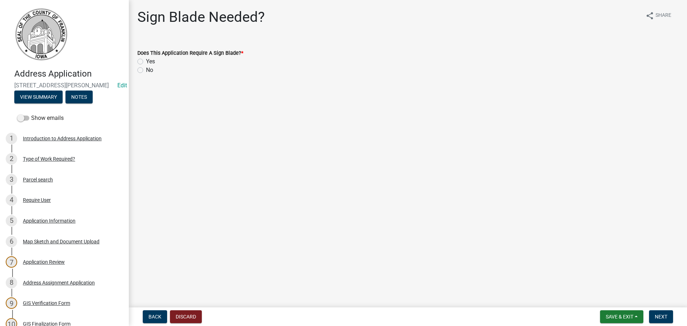
click at [146, 62] on label "Yes" at bounding box center [150, 61] width 9 height 9
click at [146, 62] on input "Yes" at bounding box center [148, 59] width 5 height 5
radio input "true"
click at [665, 315] on span "Next" at bounding box center [661, 317] width 13 height 6
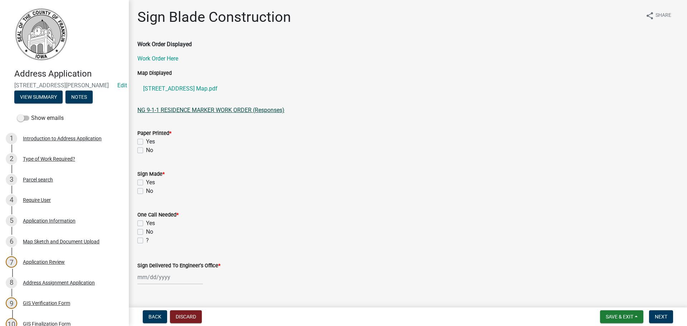
click at [231, 110] on link "NG 9-1-1 RESIDENCE MARKER WORK ORDER (Responses)" at bounding box center [210, 110] width 147 height 7
click at [146, 143] on label "Yes" at bounding box center [150, 141] width 9 height 9
click at [146, 142] on input "Yes" at bounding box center [148, 139] width 5 height 5
checkbox input "true"
checkbox input "false"
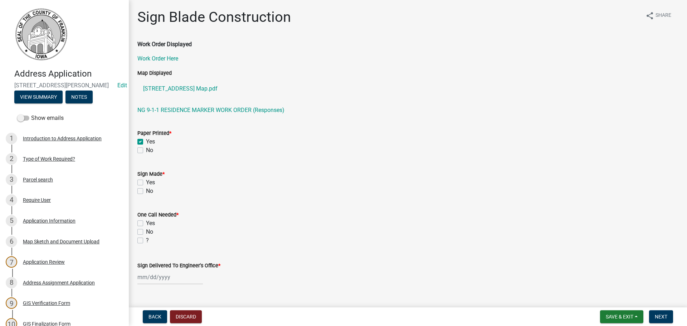
click at [146, 223] on label "Yes" at bounding box center [150, 223] width 9 height 9
click at [146, 223] on input "Yes" at bounding box center [148, 221] width 5 height 5
checkbox input "true"
checkbox input "false"
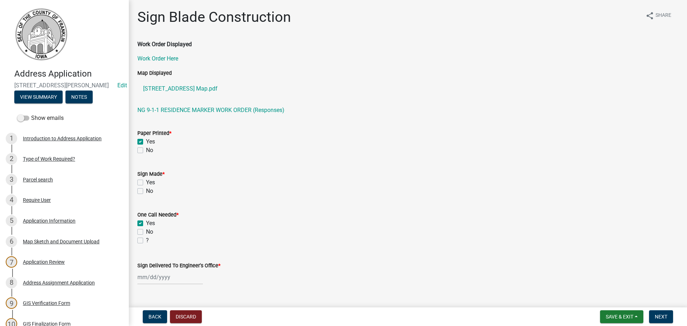
click at [175, 279] on div at bounding box center [169, 277] width 65 height 15
select select "8"
select select "2025"
click at [167, 227] on div "13" at bounding box center [167, 227] width 11 height 11
type input "08/13/2025"
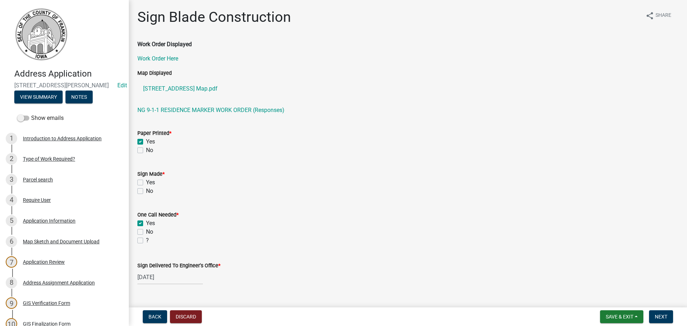
click at [143, 182] on div "Yes" at bounding box center [407, 182] width 541 height 9
click at [146, 182] on label "Yes" at bounding box center [150, 182] width 9 height 9
click at [146, 182] on input "Yes" at bounding box center [148, 180] width 5 height 5
checkbox input "true"
checkbox input "false"
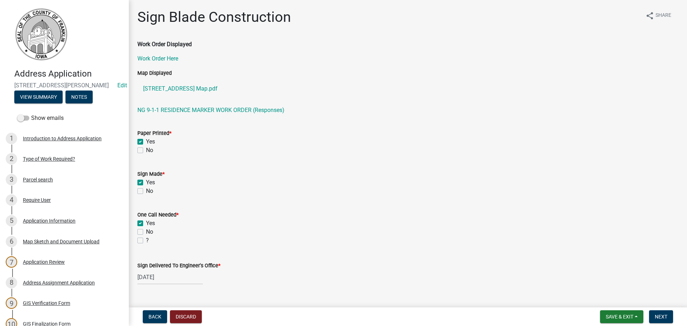
scroll to position [14, 0]
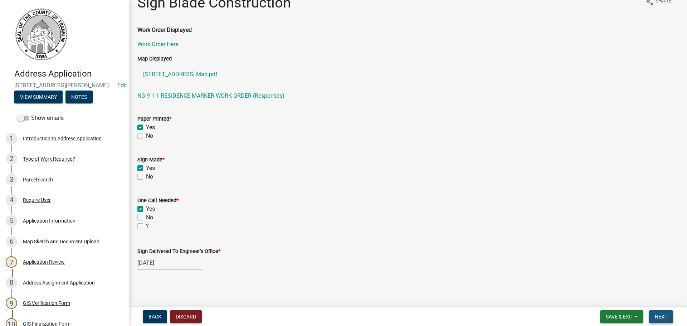
click at [658, 317] on span "Next" at bounding box center [661, 317] width 13 height 6
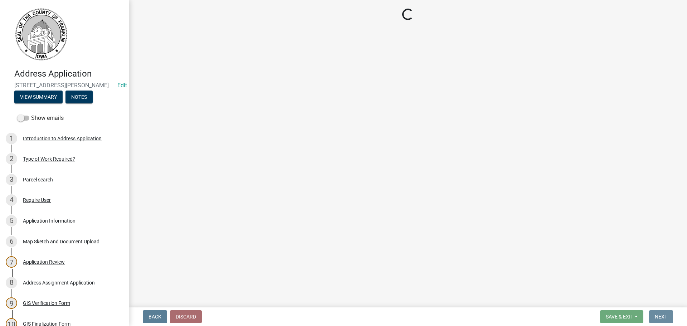
scroll to position [0, 0]
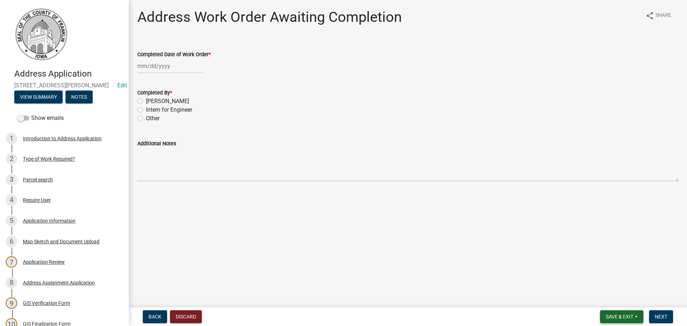
click at [636, 315] on button "Save & Exit" at bounding box center [621, 316] width 43 height 13
click at [605, 295] on button "Save & Exit" at bounding box center [614, 297] width 57 height 17
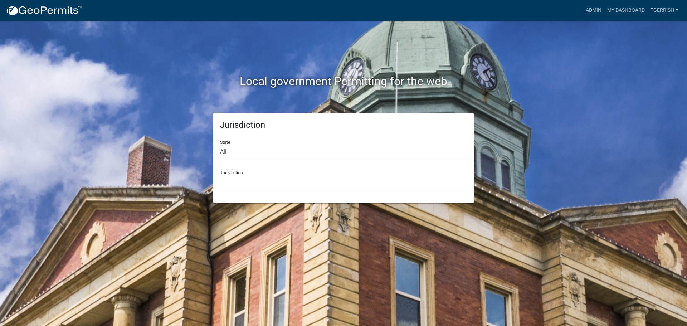
click at [256, 153] on select "All [US_STATE] [US_STATE] [US_STATE] [US_STATE] [US_STATE] [US_STATE] [US_STATE…" at bounding box center [343, 152] width 247 height 15
select select "[US_STATE]"
click at [220, 145] on select "All [US_STATE] [US_STATE] [US_STATE] [US_STATE] [US_STATE] [US_STATE] [US_STATE…" at bounding box center [343, 152] width 247 height 15
click at [246, 186] on select "[GEOGRAPHIC_DATA], [US_STATE] [GEOGRAPHIC_DATA], [US_STATE] [GEOGRAPHIC_DATA], …" at bounding box center [343, 182] width 247 height 15
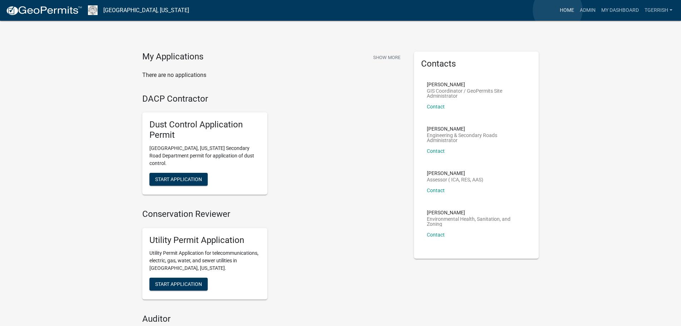
click at [559, 10] on link "Home" at bounding box center [567, 11] width 20 height 14
click at [586, 10] on link "Admin" at bounding box center [587, 11] width 21 height 14
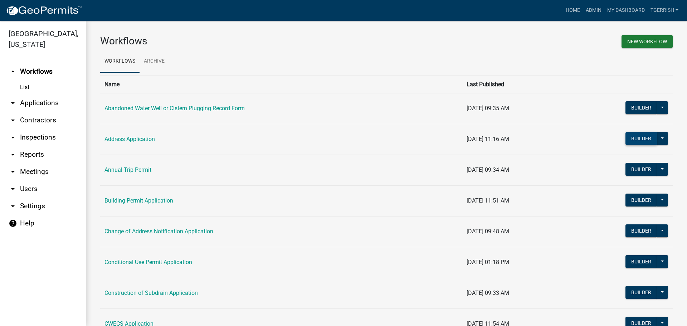
click at [629, 138] on button "Builder" at bounding box center [640, 138] width 31 height 13
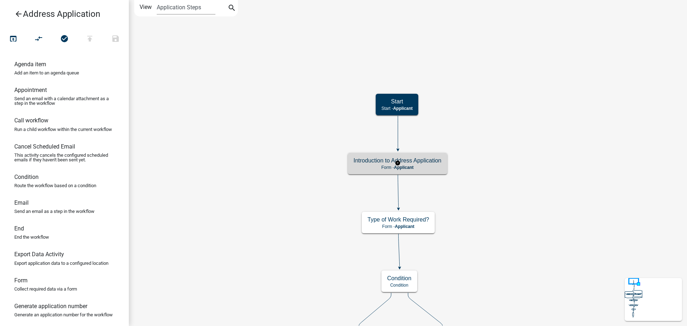
click at [432, 170] on div "Introduction to Address Application Form - Applicant" at bounding box center [397, 163] width 99 height 21
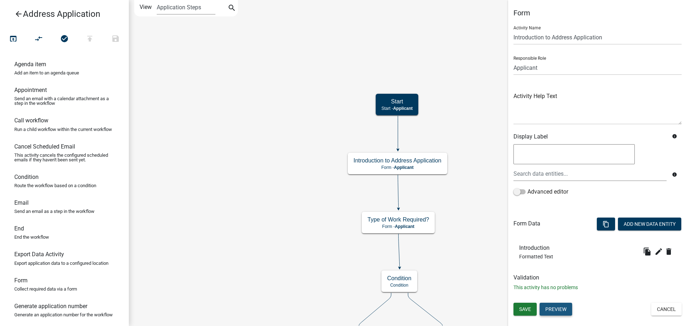
click at [563, 309] on button "Preview" at bounding box center [555, 309] width 33 height 13
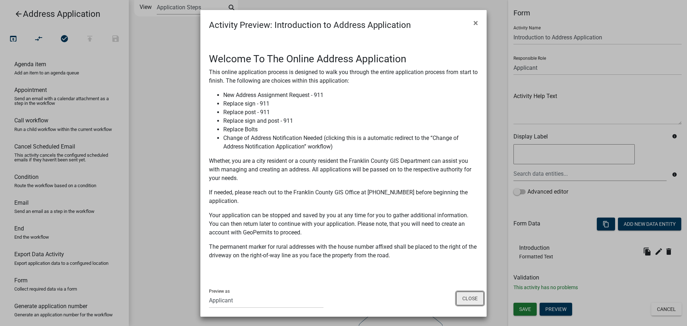
click at [466, 299] on button "Close" at bounding box center [470, 299] width 28 height 14
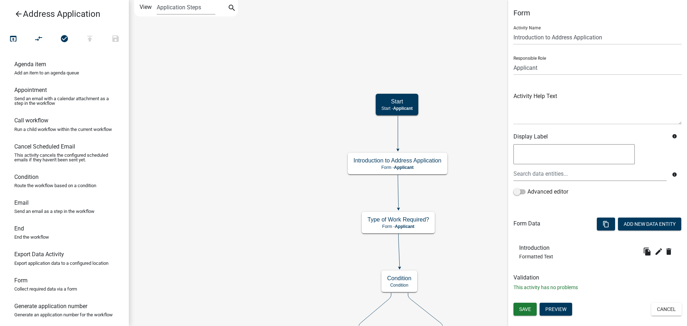
click at [14, 13] on icon "arrow_back" at bounding box center [18, 15] width 9 height 10
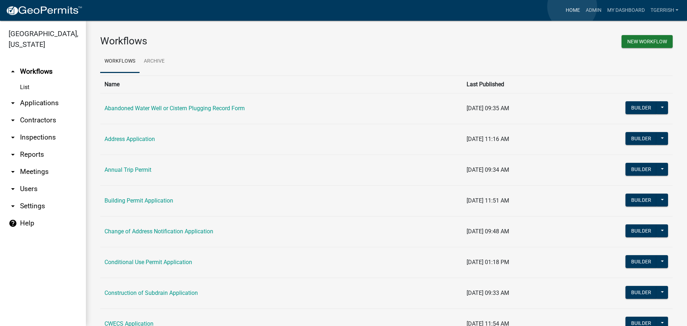
click at [571, 6] on link "Home" at bounding box center [573, 11] width 20 height 14
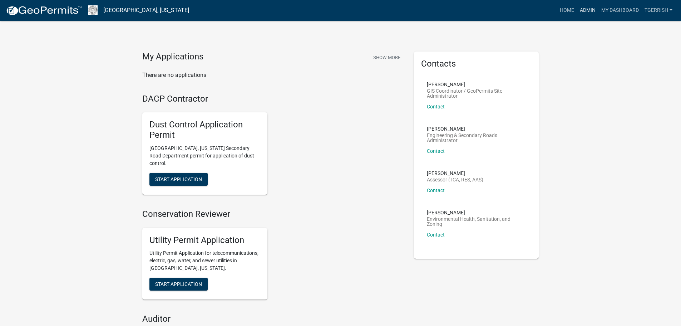
click at [587, 10] on link "Admin" at bounding box center [587, 11] width 21 height 14
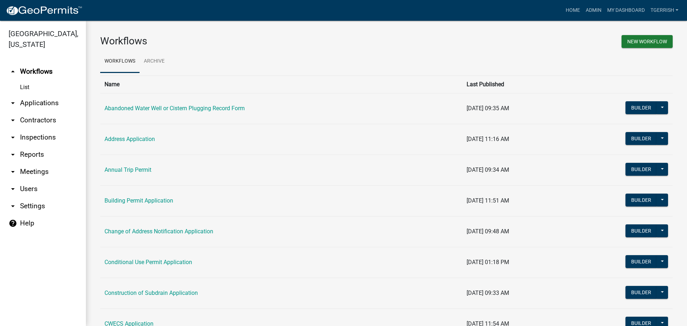
click at [554, 55] on ul "Workflows Archive" at bounding box center [386, 61] width 572 height 23
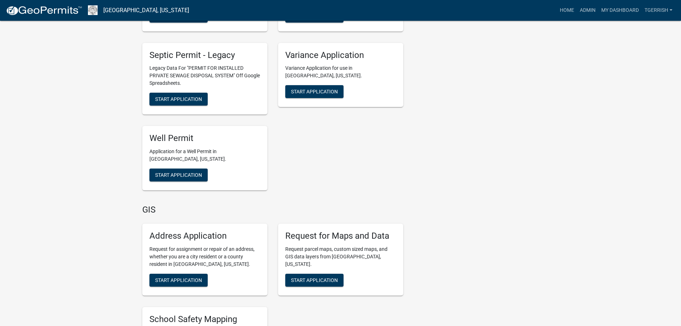
scroll to position [1538, 0]
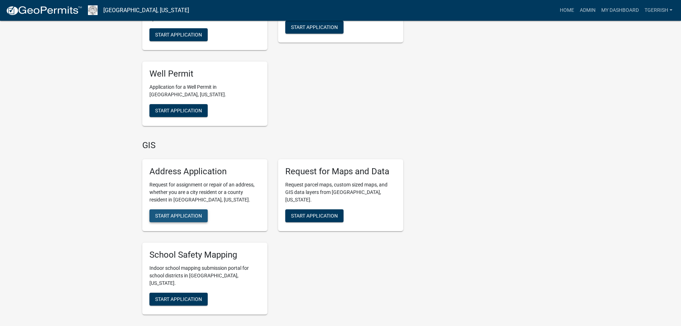
click at [178, 212] on span "Start Application" at bounding box center [178, 215] width 47 height 6
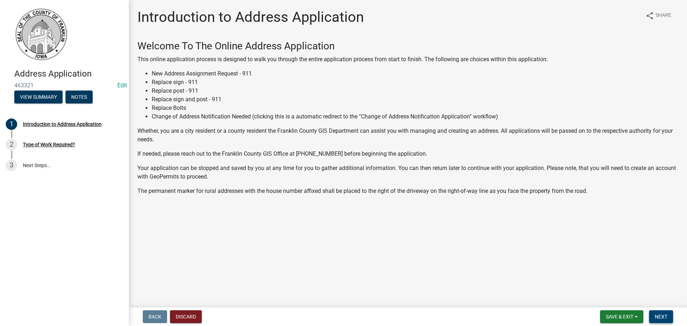
click at [660, 316] on span "Next" at bounding box center [661, 317] width 13 height 6
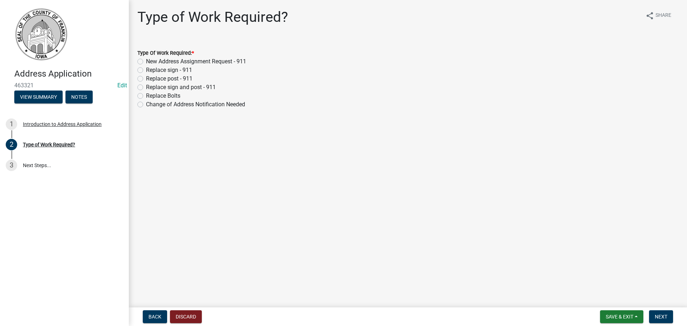
click at [146, 62] on label "New Address Assignment Request - 911" at bounding box center [196, 61] width 100 height 9
click at [146, 62] on input "New Address Assignment Request - 911" at bounding box center [148, 59] width 5 height 5
radio input "true"
click at [656, 317] on span "Next" at bounding box center [661, 317] width 13 height 6
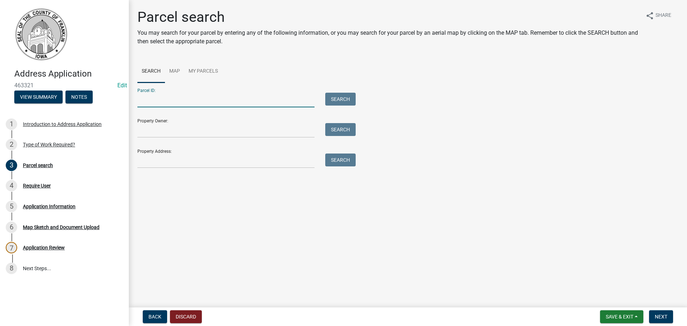
click at [158, 106] on input "Parcel ID:" at bounding box center [225, 100] width 177 height 15
type input "0930301012"
click at [333, 100] on button "Search" at bounding box center [340, 99] width 30 height 13
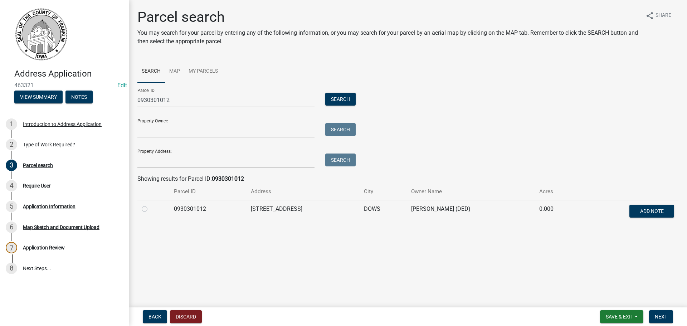
click at [150, 205] on label at bounding box center [150, 205] width 0 height 0
click at [150, 209] on input "radio" at bounding box center [152, 207] width 5 height 5
radio input "true"
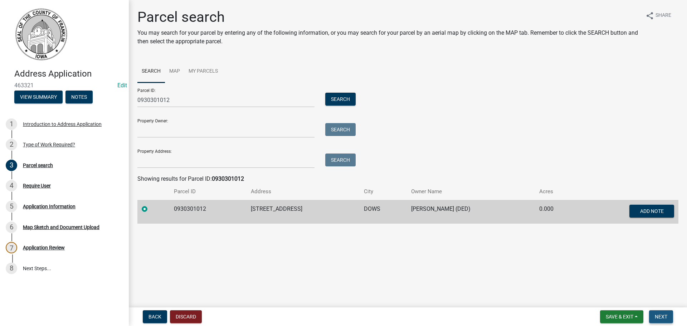
click at [664, 318] on span "Next" at bounding box center [661, 317] width 13 height 6
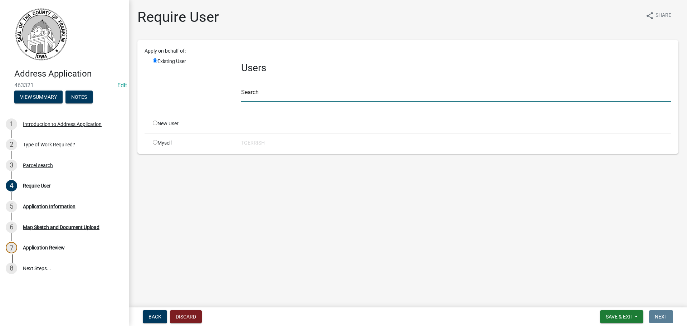
click at [250, 94] on input "text" at bounding box center [456, 94] width 430 height 15
click at [249, 96] on input "Zh" at bounding box center [456, 94] width 430 height 15
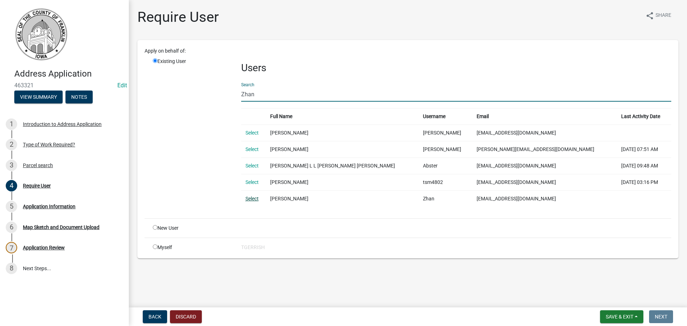
type input "Zhan"
click at [250, 197] on link "Select" at bounding box center [251, 199] width 13 height 6
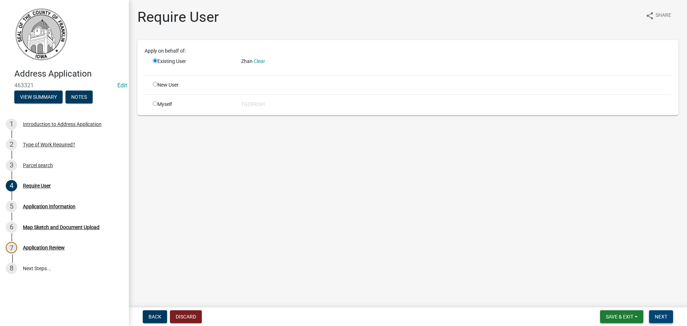
click at [659, 315] on span "Next" at bounding box center [661, 317] width 13 height 6
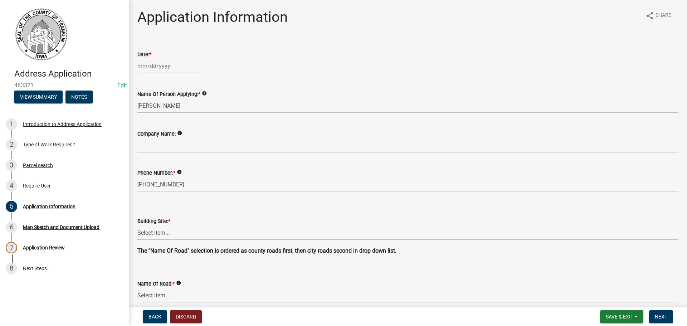
click at [161, 233] on select "Select Item... Agricultural Airport Aquatic Center Ball Field Campground_state …" at bounding box center [407, 232] width 541 height 15
click at [137, 225] on select "Select Item... Agricultural Airport Aquatic Center Ball Field Campground_state …" at bounding box center [407, 232] width 541 height 15
select select "0fc1edce-515e-4fbb-ada8-d82eaaf7e3f3"
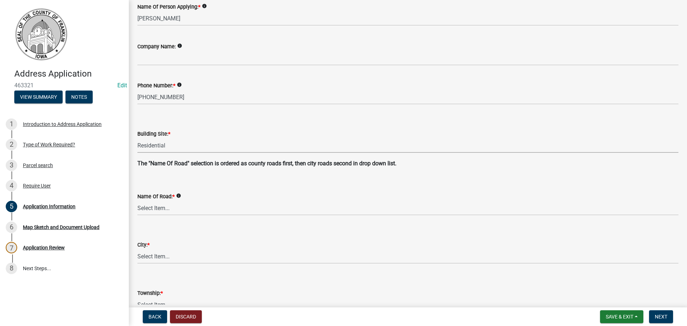
scroll to position [107, 0]
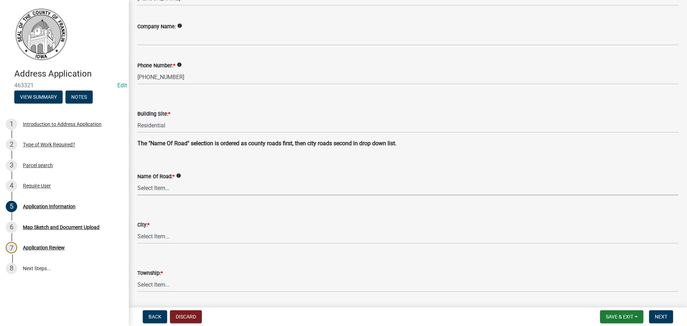
click at [149, 189] on select "Select Item... 100th St 105th St 110th St 115th St 120th St 125th St 130th St 1…" at bounding box center [407, 188] width 541 height 15
click at [137, 181] on select "Select Item... 100th St 105th St 110th St 115th St 120th St 125th St 130th St 1…" at bounding box center [407, 188] width 541 height 15
select select "5b0bd3ae-954f-4f5d-b200-78e1b24f7780"
click at [157, 236] on select "Select Item... Ackley Alden Alexander Aredale Bradford Chapin Coulter Dougherty…" at bounding box center [407, 236] width 541 height 15
click at [137, 229] on select "Select Item... Ackley Alden Alexander Aredale Bradford Chapin Coulter Dougherty…" at bounding box center [407, 236] width 541 height 15
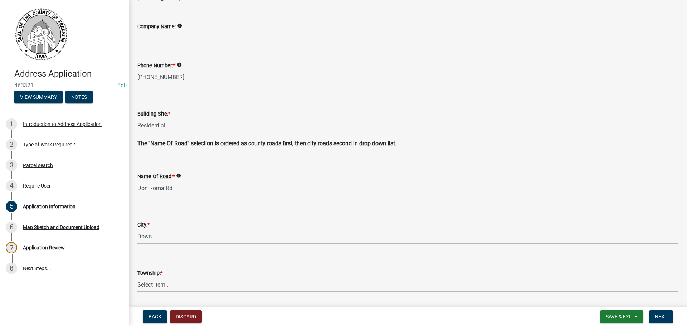
select select "708cc0f8-01c0-419a-bb6b-32bc79edd164"
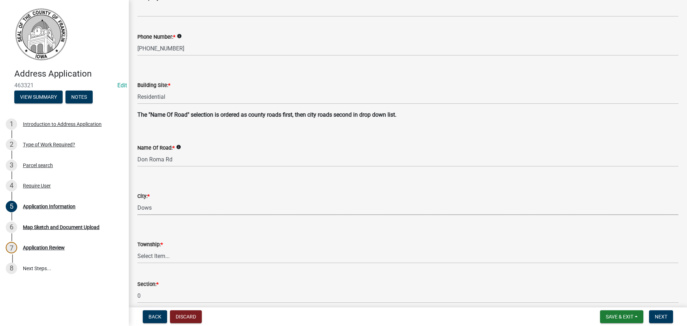
scroll to position [207, 0]
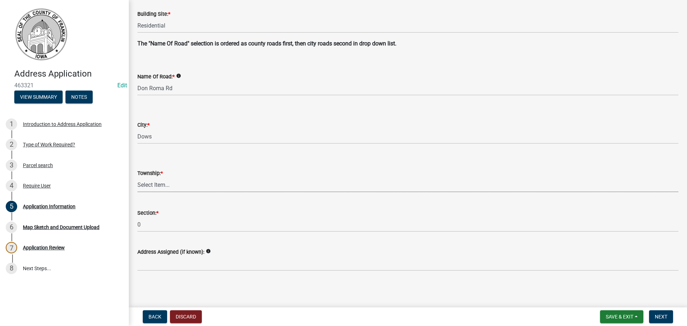
click at [155, 185] on select "Select Item... GENEVA GRANT HAMILTON INGHAM LEE MARION MORGAN MOTT OAKLAND OSCE…" at bounding box center [407, 184] width 541 height 15
click at [137, 177] on select "Select Item... GENEVA GRANT HAMILTON INGHAM LEE MARION MORGAN MOTT OAKLAND OSCE…" at bounding box center [407, 184] width 541 height 15
select select "aec7e77d-0622-4ad0-ade5-dfbb9b57fb7d"
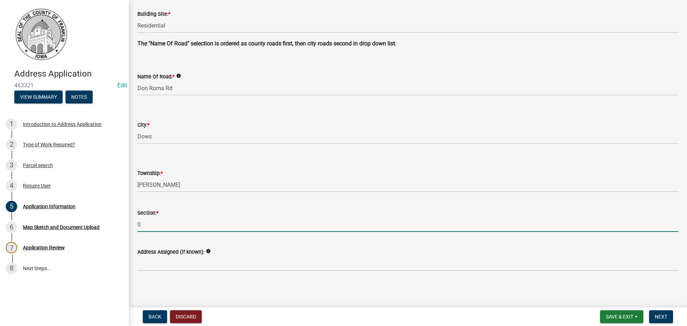
drag, startPoint x: 150, startPoint y: 225, endPoint x: 136, endPoint y: 229, distance: 13.8
click at [135, 229] on div "Section: * 0" at bounding box center [408, 215] width 552 height 33
type input "30"
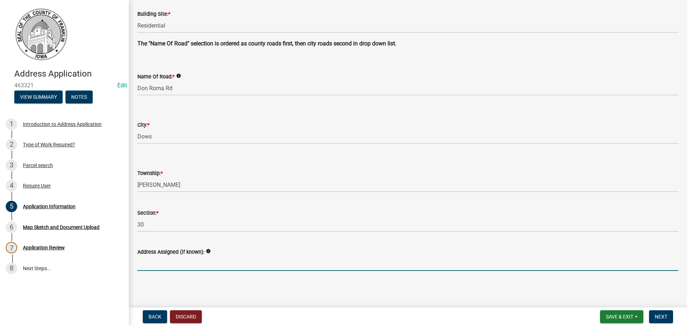
click at [157, 266] on input "Address Assigned (if known):" at bounding box center [407, 263] width 541 height 15
type input "905"
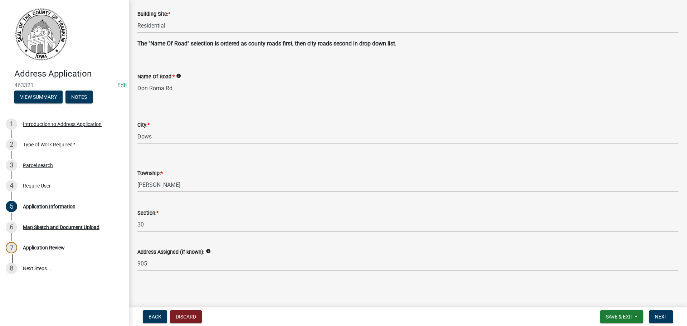
click at [187, 280] on div "Application Information share Share Date: * Name Of Person Applying: * info Zha…" at bounding box center [408, 41] width 552 height 481
click at [661, 316] on span "Next" at bounding box center [661, 317] width 13 height 6
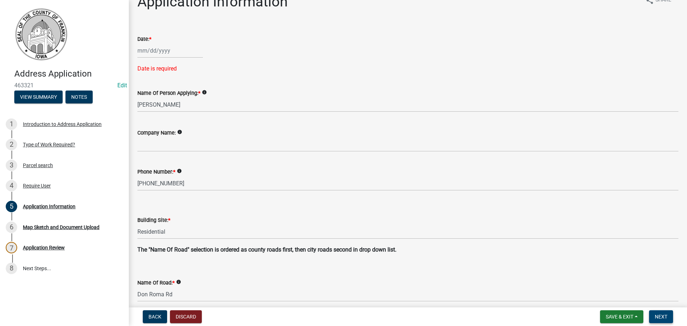
scroll to position [7, 0]
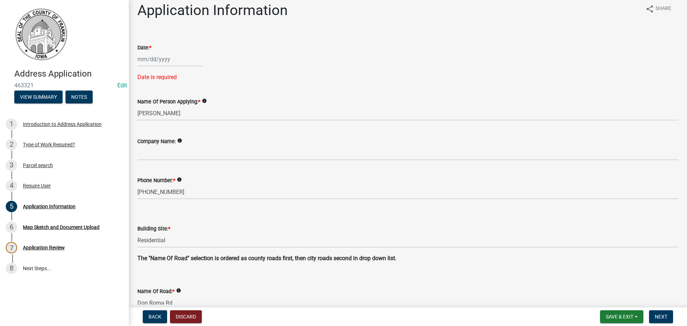
select select "8"
select select "2025"
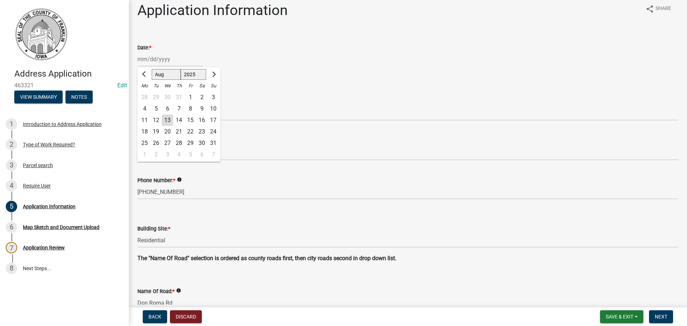
click at [166, 60] on div "Jan Feb Mar Apr May Jun Jul Aug Sep Oct Nov Dec 1525 1526 1527 1528 1529 1530 1…" at bounding box center [169, 59] width 65 height 15
click at [167, 119] on div "13" at bounding box center [167, 119] width 11 height 11
type input "08/13/2025"
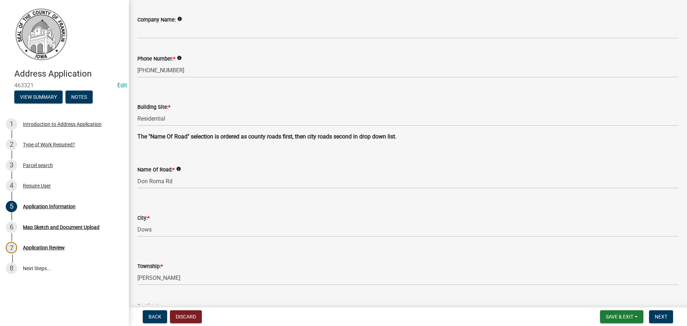
scroll to position [207, 0]
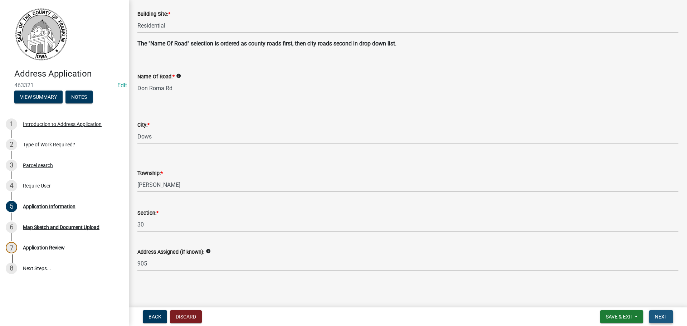
click at [663, 314] on span "Next" at bounding box center [661, 317] width 13 height 6
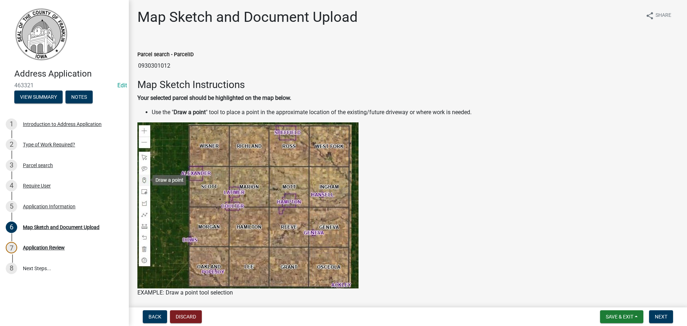
drag, startPoint x: 423, startPoint y: 213, endPoint x: 391, endPoint y: 121, distance: 97.6
click at [391, 121] on div "Map Sketch Instructions Your selected parcel should be highlighted on the map b…" at bounding box center [407, 199] width 541 height 241
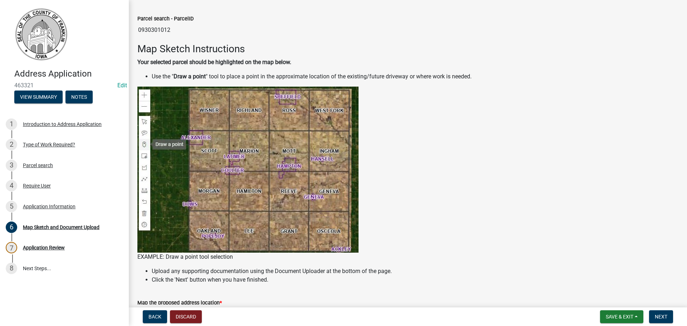
click at [417, 201] on figure "EXAMPLE: Draw a point tool selection" at bounding box center [407, 174] width 541 height 175
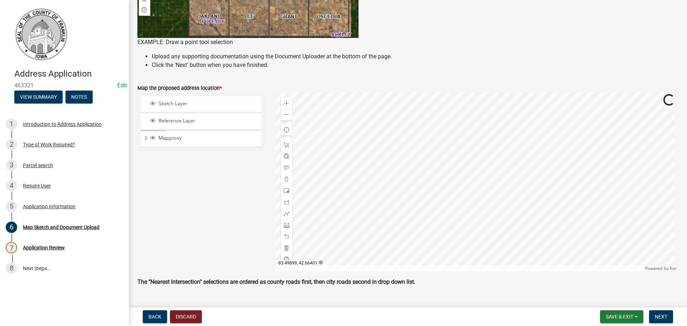
scroll to position [286, 0]
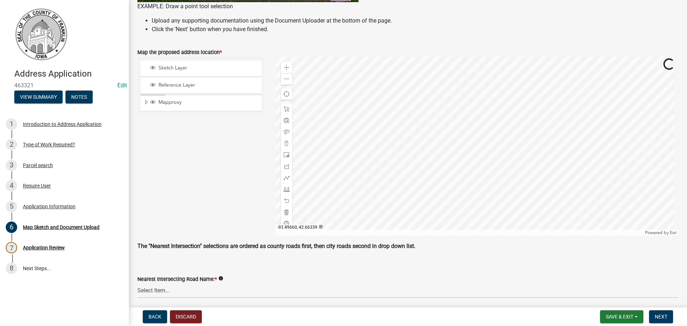
click at [265, 275] on div "Nearest Intersecting Road Name: * info" at bounding box center [407, 279] width 541 height 9
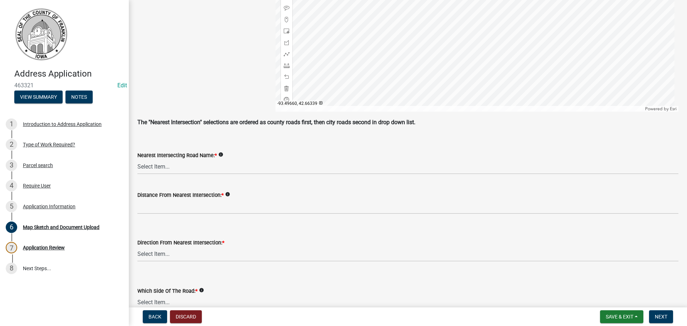
scroll to position [429, 0]
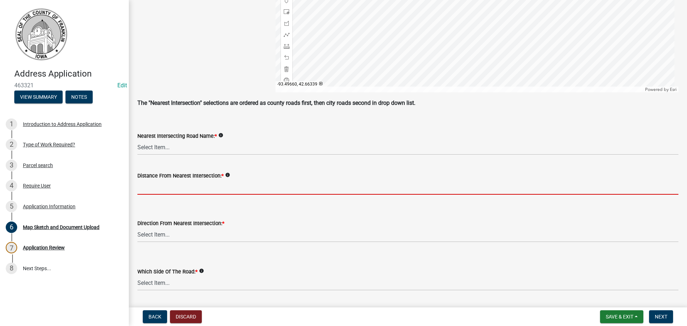
click at [172, 188] on input "Distance From Nearest Intersection: *" at bounding box center [407, 187] width 541 height 15
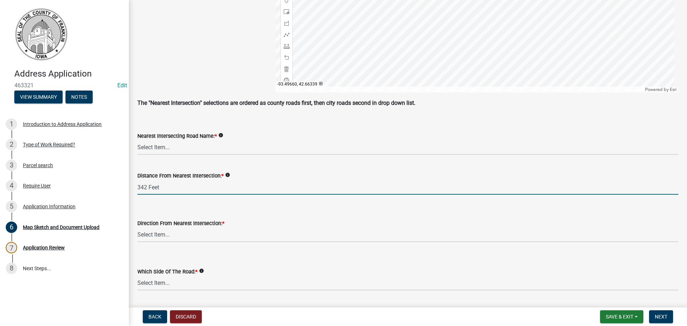
type input "342 Feet"
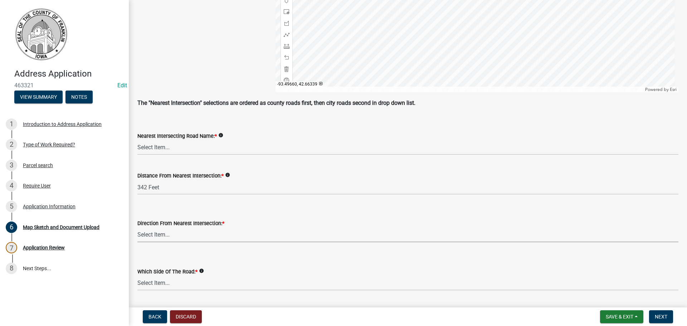
click at [158, 232] on select "Select Item... North (N) South (S) East (E) West (W) Northeast (NE) Northwest (…" at bounding box center [407, 234] width 541 height 15
click at [137, 227] on select "Select Item... North (N) South (S) East (E) West (W) Northeast (NE) Northwest (…" at bounding box center [407, 234] width 541 height 15
select select "8585fa42-7122-4415-a6f7-32af73bcad4e"
click at [157, 286] on select "Select Item... North (N) South (S) East (E) West (W) Northeast (NE) Northwest (…" at bounding box center [407, 283] width 541 height 15
click at [137, 276] on select "Select Item... North (N) South (S) East (E) West (W) Northeast (NE) Northwest (…" at bounding box center [407, 283] width 541 height 15
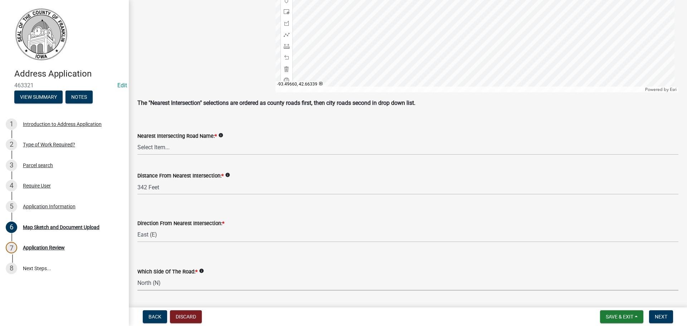
select select "50c8c18d-57a1-4f05-a609-b740e0191db3"
click at [161, 148] on select "Select Item... 100th St 105th St 110th St 115th St 120th St 125th St 130th St 1…" at bounding box center [407, 147] width 541 height 15
click at [137, 140] on select "Select Item... 100th St 105th St 110th St 115th St 120th St 125th St 130th St 1…" at bounding box center [407, 147] width 541 height 15
select select "4cd52b9a-b162-46e3-bcaa-54ae986ff6eb"
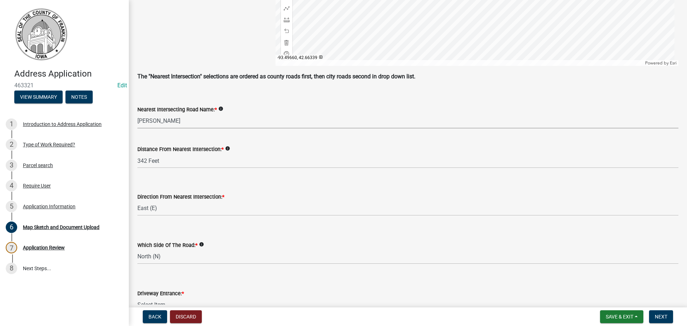
scroll to position [501, 0]
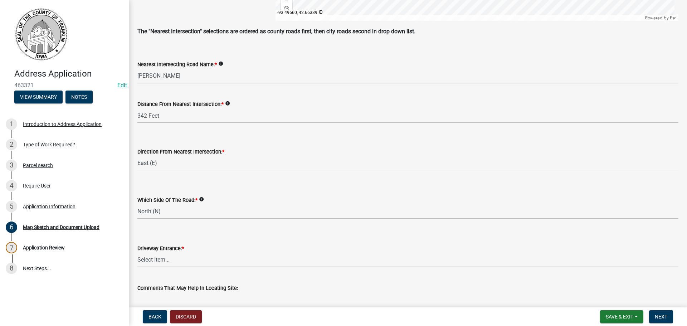
click at [155, 259] on select "Select Item... Existing Driveway No Driveway - Permit Applied For New Driveway …" at bounding box center [407, 260] width 541 height 15
click at [137, 253] on select "Select Item... Existing Driveway No Driveway - Permit Applied For New Driveway …" at bounding box center [407, 260] width 541 height 15
select select "2c8c3da2-7be1-41dd-bf02-5f44f9dce3fd"
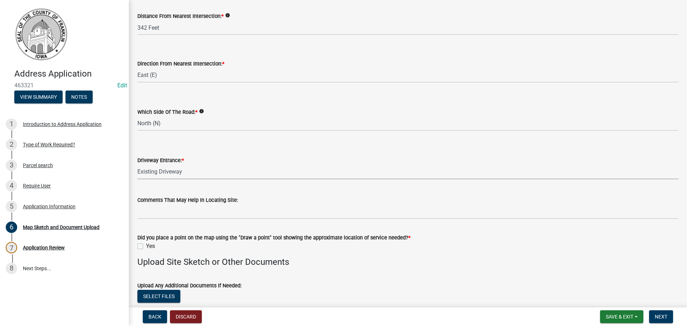
scroll to position [608, 0]
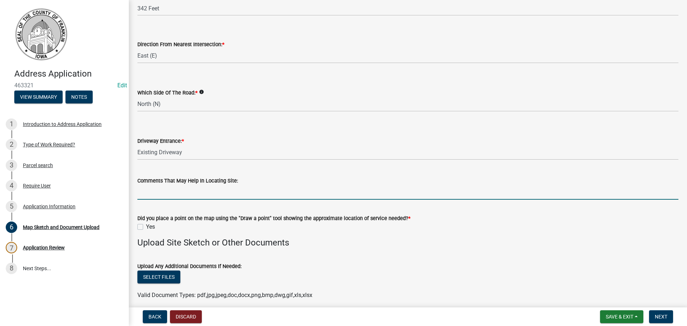
click at [143, 196] on input "Comments That May Help In Locating Site:" at bounding box center [407, 192] width 541 height 15
click at [146, 229] on label "Yes" at bounding box center [150, 226] width 9 height 9
click at [146, 227] on input "Yes" at bounding box center [148, 224] width 5 height 5
checkbox input "true"
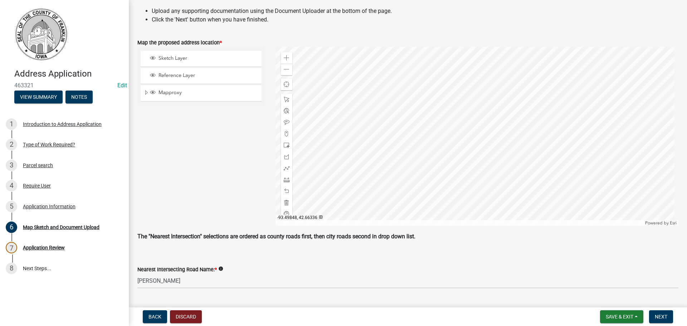
scroll to position [286, 0]
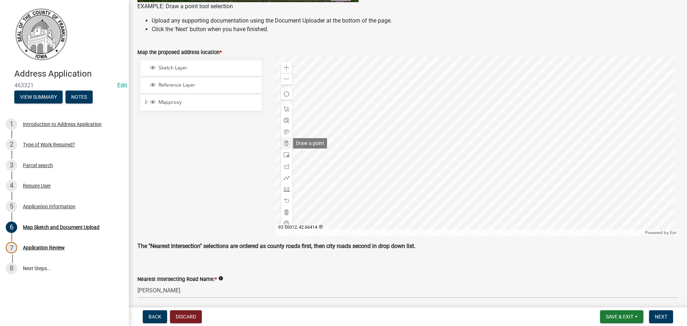
click at [285, 142] on span at bounding box center [287, 144] width 6 height 6
click at [513, 188] on div at bounding box center [476, 146] width 403 height 179
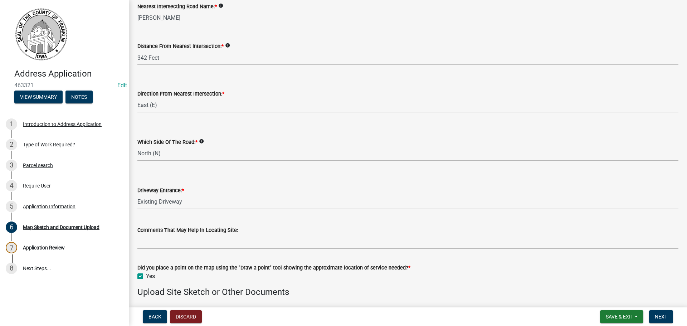
scroll to position [608, 0]
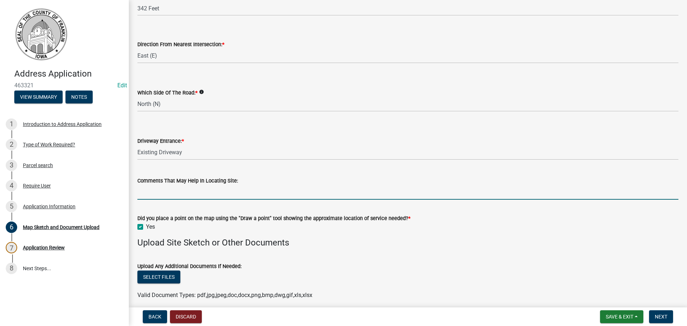
click at [172, 193] on input "Comments That May Help In Locating Site:" at bounding box center [407, 192] width 541 height 15
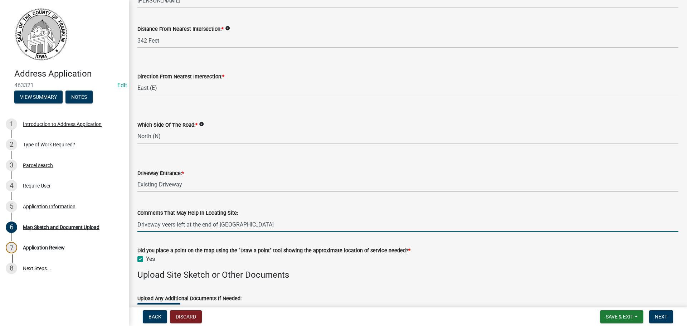
scroll to position [566, 0]
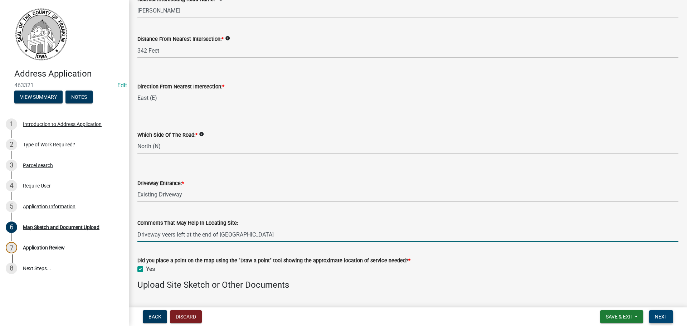
type input "Driveway veers left at the end of Don Roma Rd"
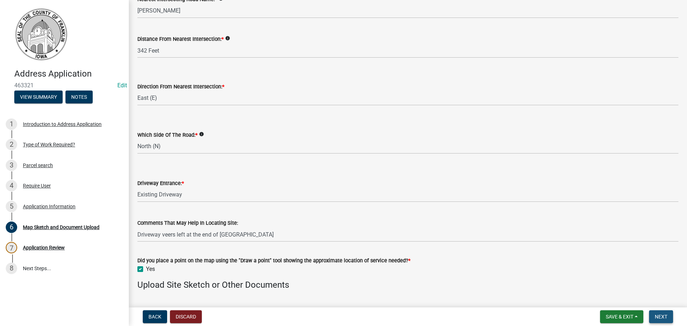
click at [660, 317] on span "Next" at bounding box center [661, 317] width 13 height 6
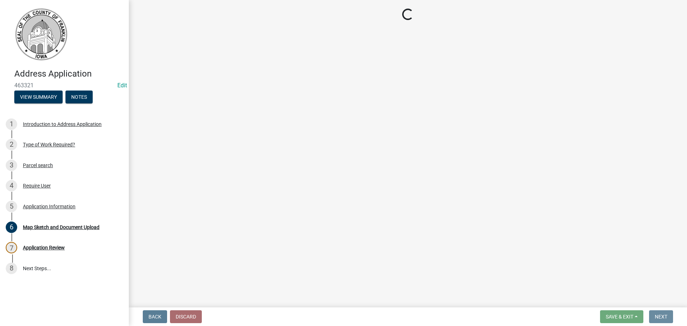
scroll to position [0, 0]
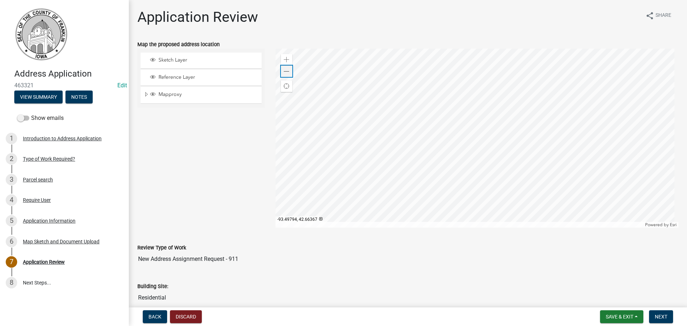
click at [284, 71] on span at bounding box center [287, 72] width 6 height 6
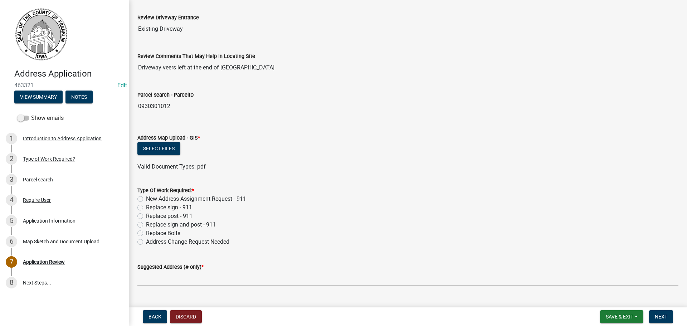
scroll to position [501, 0]
click at [165, 149] on button "Select files" at bounding box center [158, 148] width 43 height 13
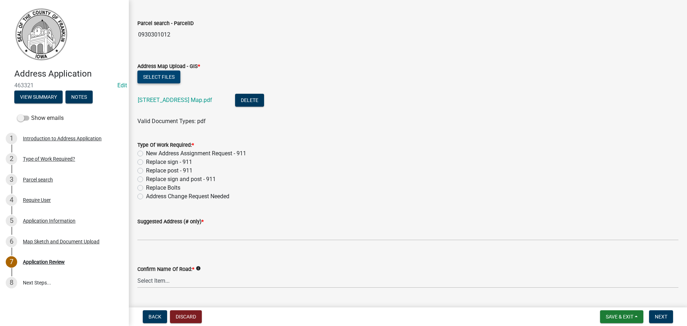
scroll to position [572, 0]
click at [146, 152] on label "New Address Assignment Request - 911" at bounding box center [196, 153] width 100 height 9
click at [146, 152] on input "New Address Assignment Request - 911" at bounding box center [148, 151] width 5 height 5
radio input "true"
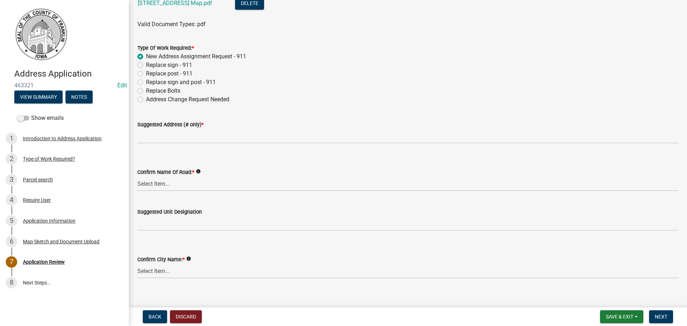
scroll to position [680, 0]
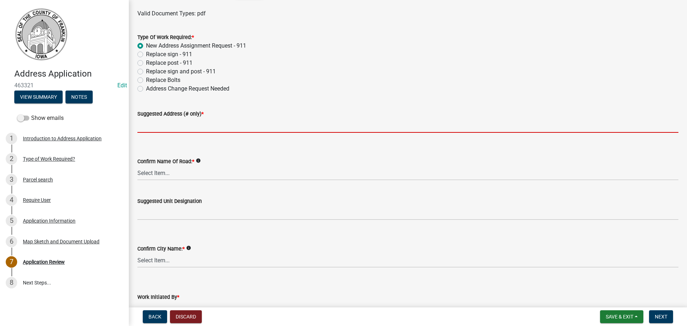
click at [182, 127] on input "Suggested Address (# only) *" at bounding box center [407, 125] width 541 height 15
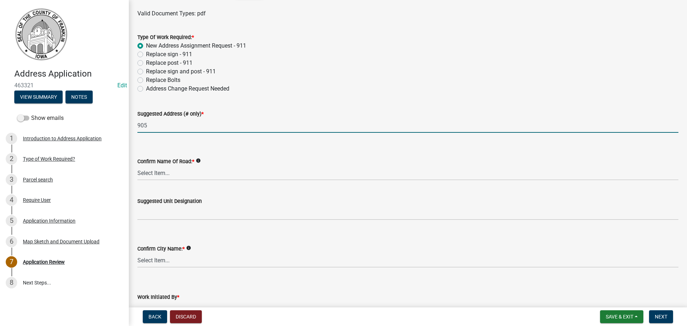
type input "905"
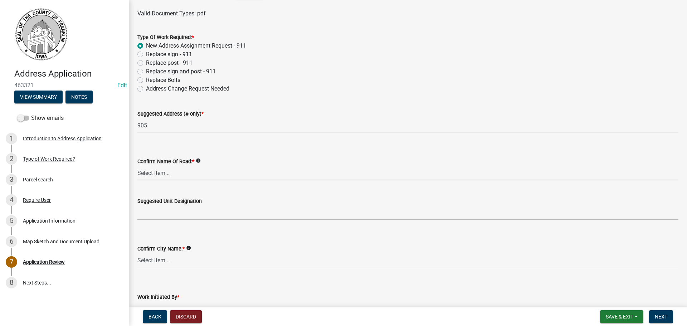
click at [164, 173] on select "Select Item... 100th St 105th St 110th St 115th St 120th St 125th St 130th St 1…" at bounding box center [407, 173] width 541 height 15
click at [137, 166] on select "Select Item... 100th St 105th St 110th St 115th St 120th St 125th St 130th St 1…" at bounding box center [407, 173] width 541 height 15
select select "5b0bd3ae-954f-4f5d-b200-78e1b24f7780"
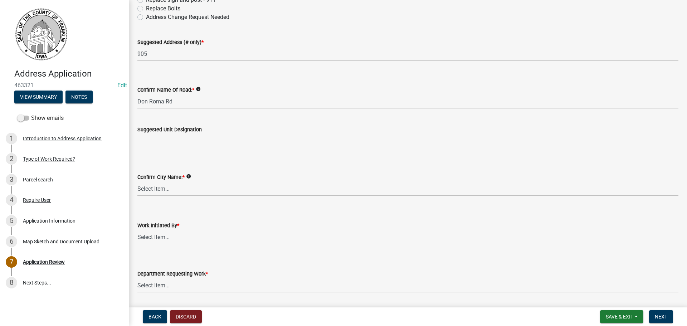
click at [151, 190] on select "Select Item... Ackley Alden Alexander Aredale Bradford Chapin Coulter Dougherty…" at bounding box center [407, 188] width 541 height 15
click at [137, 181] on select "Select Item... Ackley Alden Alexander Aredale Bradford Chapin Coulter Dougherty…" at bounding box center [407, 188] width 541 height 15
select select "708cc0f8-01c0-419a-bb6b-32bc79edd164"
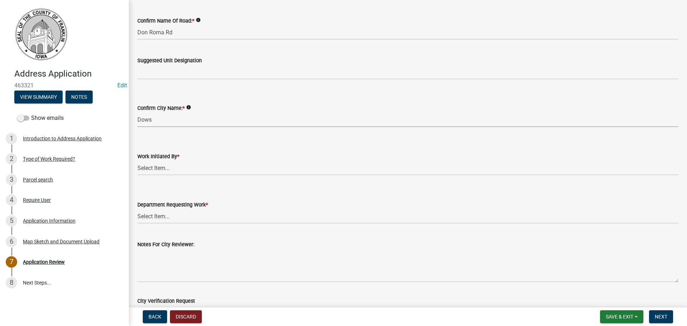
scroll to position [823, 0]
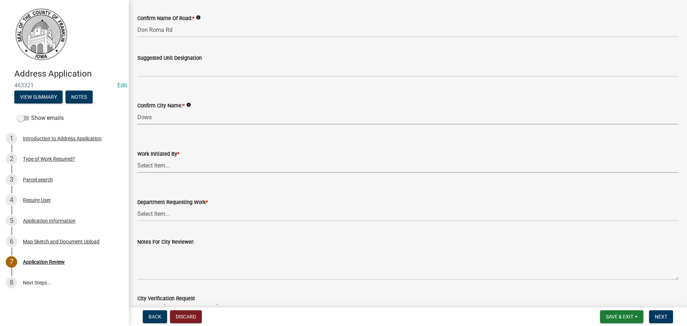
click at [162, 167] on select "Select Item... Travis Gerrish Citizen Submission City of Ackley City of Alexand…" at bounding box center [407, 165] width 541 height 15
click at [137, 158] on select "Select Item... Travis Gerrish Citizen Submission City of Ackley City of Alexand…" at bounding box center [407, 165] width 541 height 15
select select "e54f7a4b-9d0b-48f2-9294-ead30d2113b2"
click at [153, 214] on select "Select Item... Assessor’s Office Auditor’s Office Conservation Department Emerg…" at bounding box center [407, 213] width 541 height 15
click at [137, 206] on select "Select Item... Assessor’s Office Auditor’s Office Conservation Department Emerg…" at bounding box center [407, 213] width 541 height 15
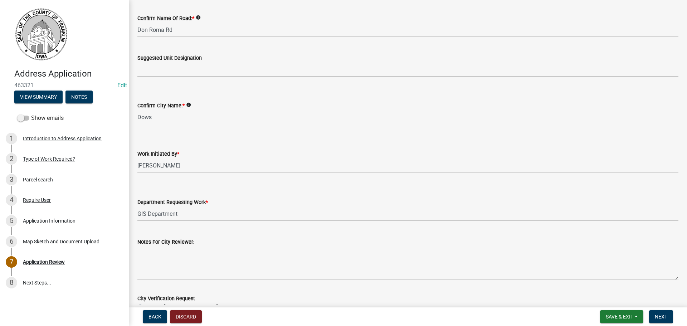
select select "1b9ee15b-fbfb-452c-88cf-481bcb509c56"
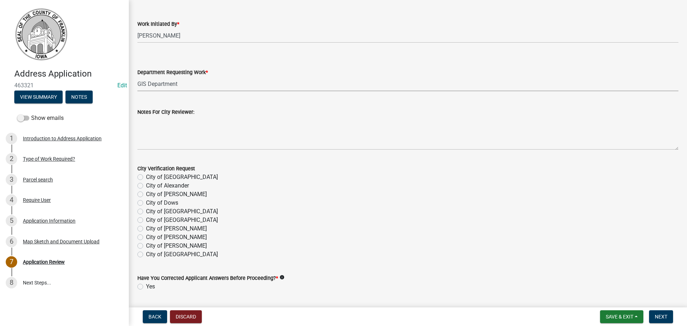
scroll to position [973, 0]
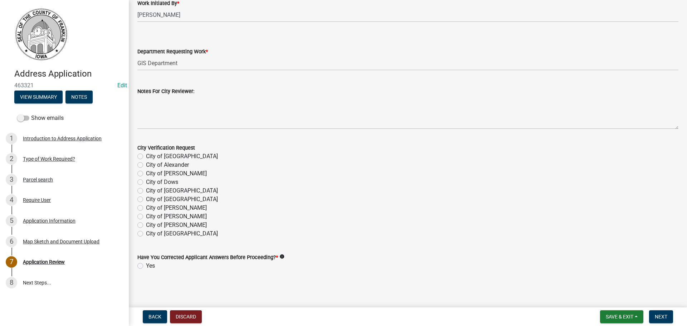
click at [146, 265] on label "Yes" at bounding box center [150, 265] width 9 height 9
click at [146, 265] on input "Yes" at bounding box center [148, 263] width 5 height 5
radio input "true"
click at [660, 318] on span "Next" at bounding box center [661, 317] width 13 height 6
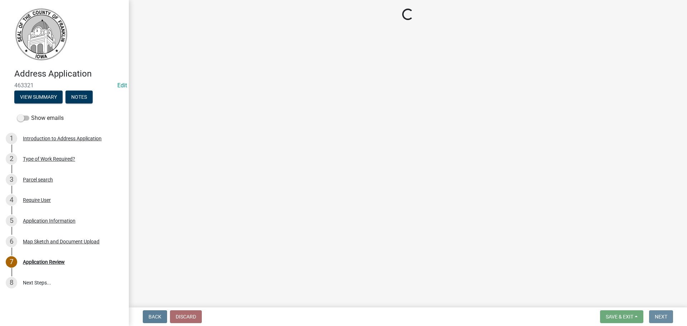
scroll to position [0, 0]
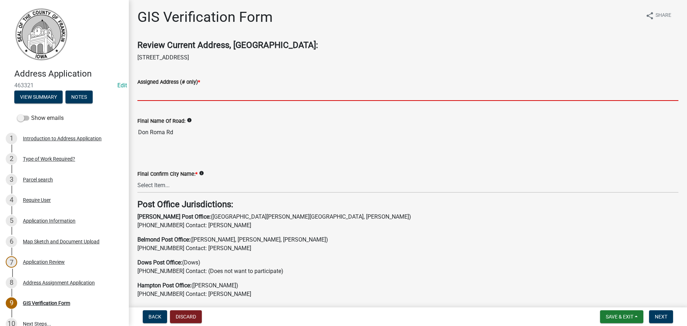
click at [141, 97] on input "Assigned Address (# only) *" at bounding box center [407, 93] width 541 height 15
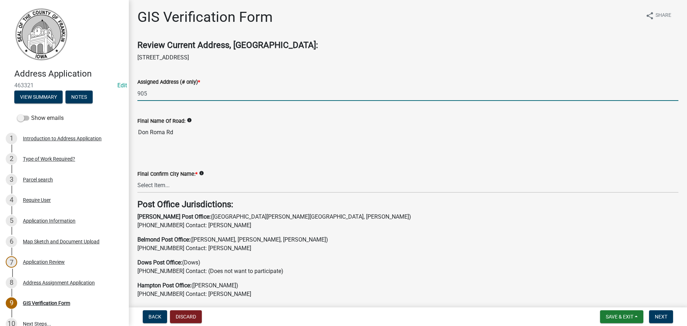
type input "905"
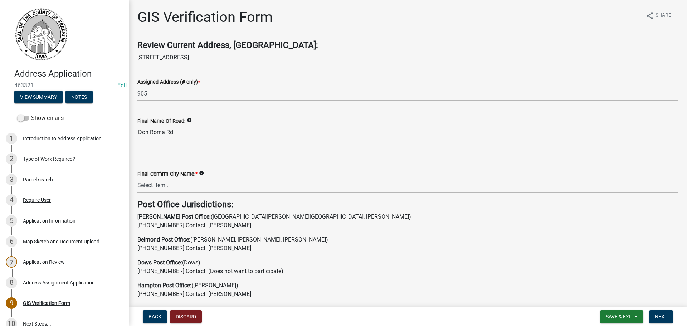
click at [148, 186] on select "Select Item... Ackley Alden Alexander Aredale Bradford Chapin Coulter Dougherty…" at bounding box center [407, 185] width 541 height 15
click at [137, 178] on select "Select Item... Ackley Alden Alexander Aredale Bradford Chapin Coulter Dougherty…" at bounding box center [407, 185] width 541 height 15
select select "708cc0f8-01c0-419a-bb6b-32bc79edd164"
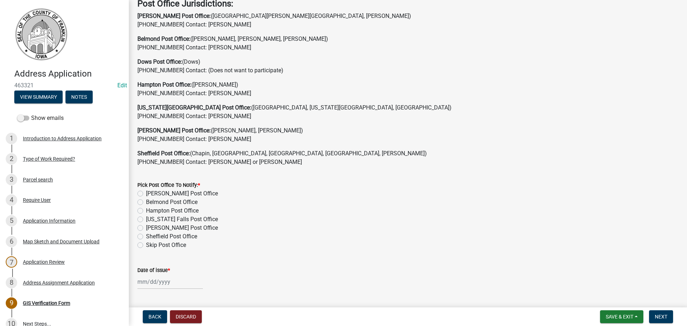
scroll to position [225, 0]
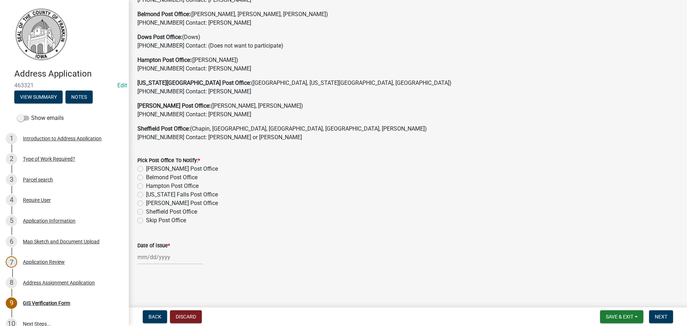
click at [146, 222] on label "Skip Post Office" at bounding box center [166, 220] width 40 height 9
click at [146, 221] on input "Skip Post Office" at bounding box center [148, 218] width 5 height 5
radio input "true"
click at [157, 257] on div at bounding box center [169, 257] width 65 height 15
select select "8"
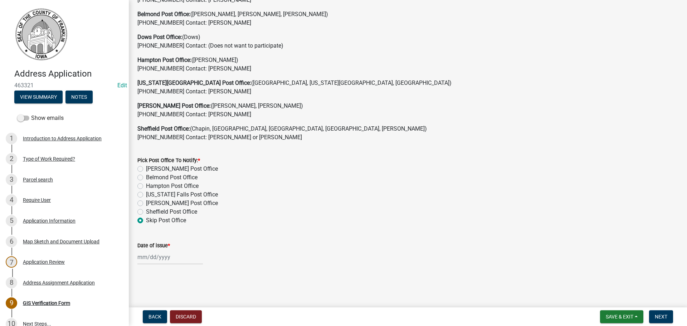
select select "2025"
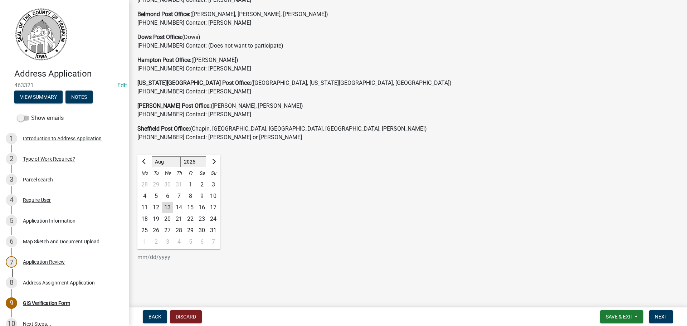
click at [166, 209] on div "13" at bounding box center [167, 207] width 11 height 11
type input "08/13/2025"
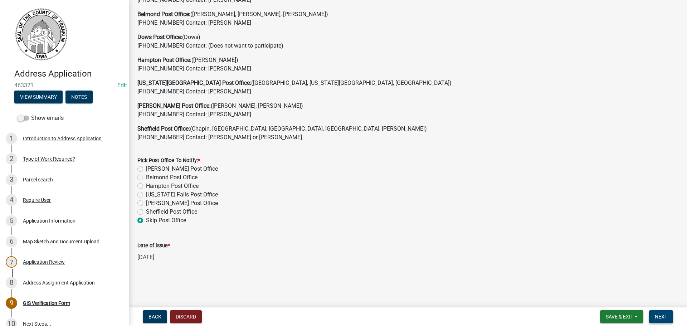
click at [662, 318] on span "Next" at bounding box center [661, 317] width 13 height 6
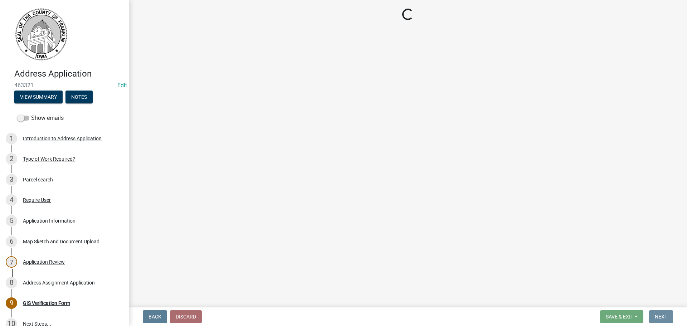
scroll to position [0, 0]
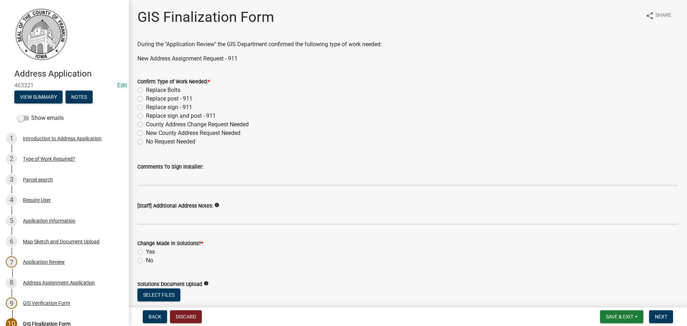
click at [146, 133] on label "New County Address Request Needed" at bounding box center [193, 133] width 94 height 9
click at [146, 133] on input "New County Address Request Needed" at bounding box center [148, 131] width 5 height 5
radio input "true"
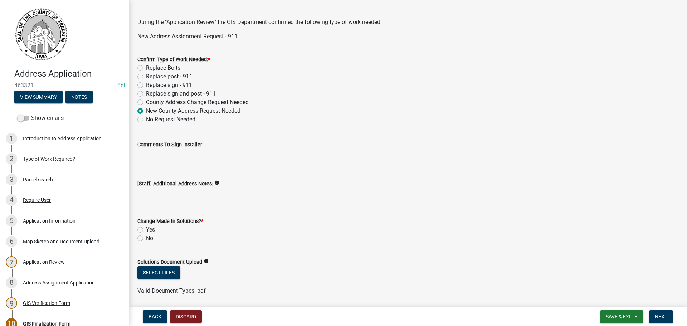
scroll to position [47, 0]
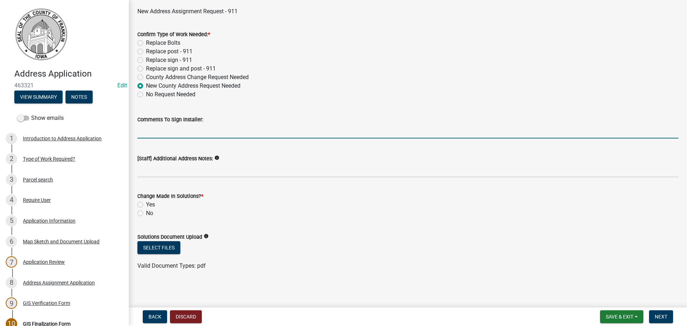
click at [187, 132] on input "Comments To Sign Installer:" at bounding box center [407, 131] width 541 height 15
drag, startPoint x: 211, startPoint y: 131, endPoint x: 220, endPoint y: 132, distance: 9.0
click at [220, 132] on input "Place sign to the right of the 805 Don Roma Rd steel shed driveway; just inside…" at bounding box center [407, 131] width 541 height 15
drag, startPoint x: 256, startPoint y: 133, endPoint x: 285, endPoint y: 133, distance: 28.6
click at [285, 133] on input "Place sign to the right of the 905 Don Roma Rd steel shed driveway; just inside…" at bounding box center [407, 131] width 541 height 15
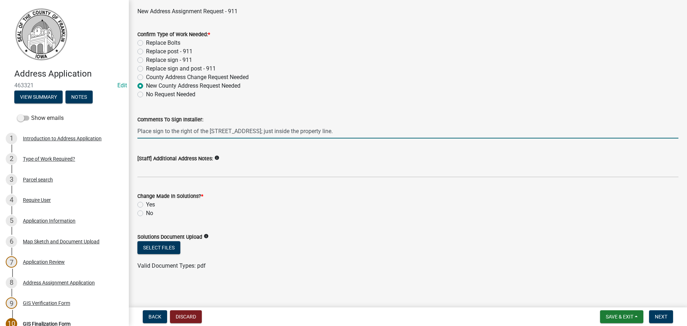
click at [353, 132] on input "Place sign to the right of the 905 Don Roma Rd driveway; just inside the proper…" at bounding box center [407, 131] width 541 height 15
type input "Place sign to the right of the 905 Don Roma Rd driveway; just inside the proper…"
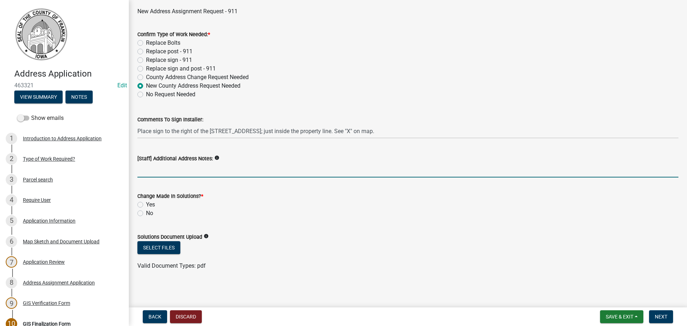
click at [174, 172] on input "[Staff] Additional Address Notes:" at bounding box center [407, 170] width 541 height 15
type input "City address, but situation requires a sign blade per owner request."
click at [335, 220] on wm-data-entity-input "Change Made In Solutions? * Yes No" at bounding box center [407, 203] width 541 height 41
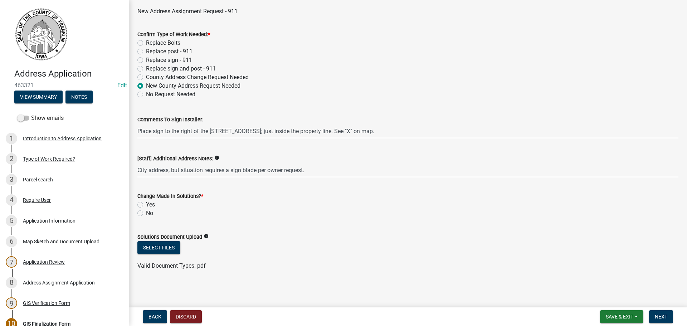
click at [146, 213] on label "No" at bounding box center [149, 213] width 7 height 9
click at [146, 213] on input "No" at bounding box center [148, 211] width 5 height 5
radio input "true"
click at [664, 316] on span "Next" at bounding box center [661, 317] width 13 height 6
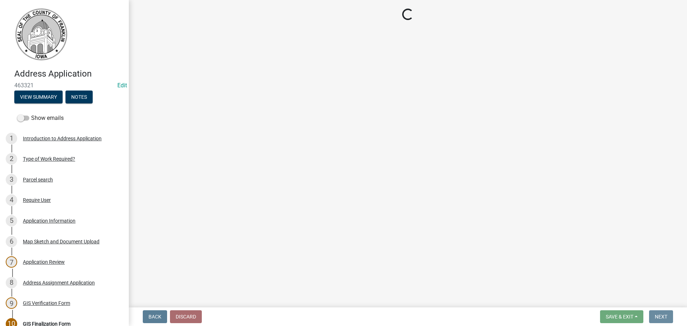
scroll to position [0, 0]
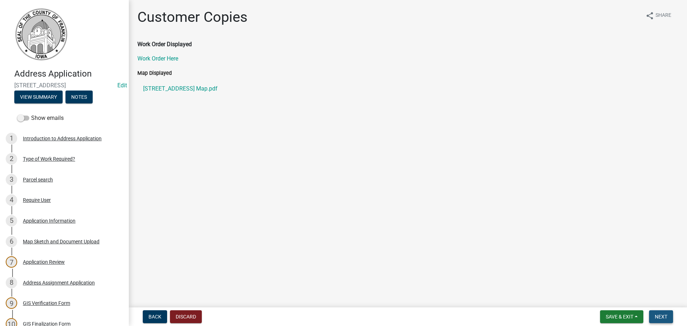
click at [663, 317] on span "Next" at bounding box center [661, 317] width 13 height 6
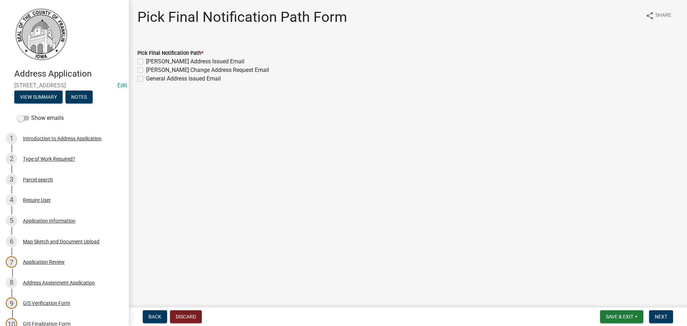
click at [146, 80] on label "General Address Issued Email" at bounding box center [183, 78] width 75 height 9
click at [146, 79] on input "General Address Issued Email" at bounding box center [148, 76] width 5 height 5
checkbox input "true"
checkbox input "false"
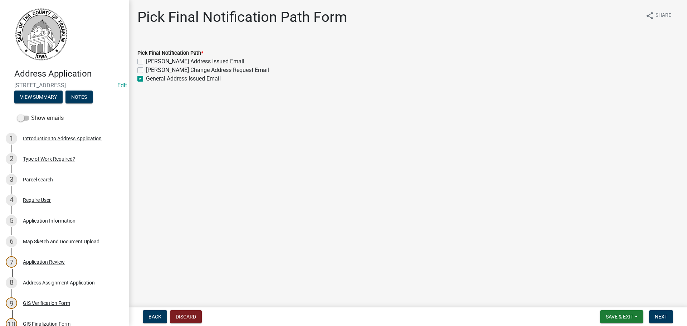
checkbox input "true"
click at [666, 318] on span "Next" at bounding box center [661, 317] width 13 height 6
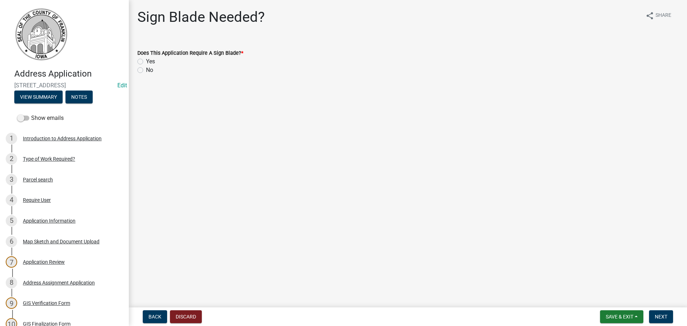
click at [146, 62] on label "Yes" at bounding box center [150, 61] width 9 height 9
click at [146, 62] on input "Yes" at bounding box center [148, 59] width 5 height 5
radio input "true"
click at [655, 318] on span "Next" at bounding box center [661, 317] width 13 height 6
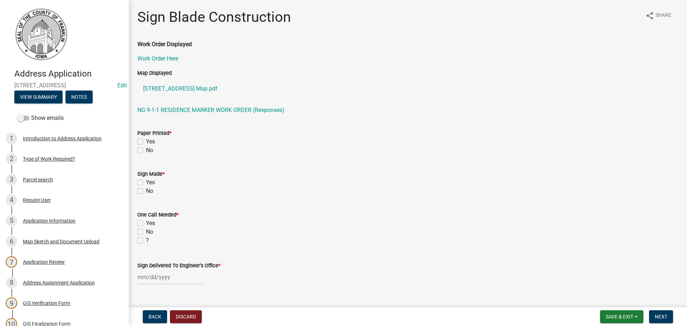
click at [146, 141] on label "Yes" at bounding box center [150, 141] width 9 height 9
click at [146, 141] on input "Yes" at bounding box center [148, 139] width 5 height 5
checkbox input "true"
checkbox input "false"
click at [146, 182] on label "Yes" at bounding box center [150, 182] width 9 height 9
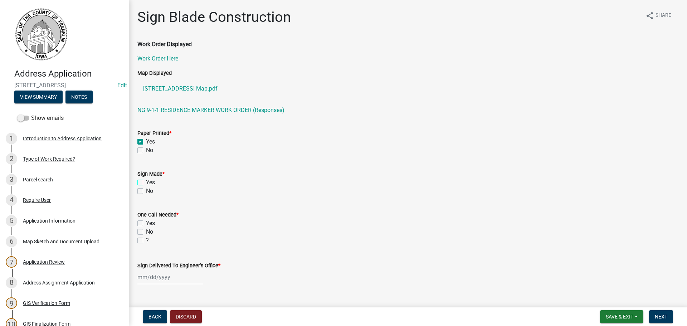
click at [146, 182] on input "Yes" at bounding box center [148, 180] width 5 height 5
checkbox input "true"
checkbox input "false"
click at [146, 223] on label "Yes" at bounding box center [150, 223] width 9 height 9
click at [146, 223] on input "Yes" at bounding box center [148, 221] width 5 height 5
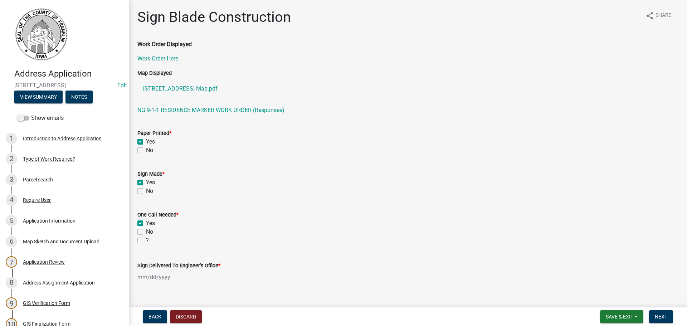
checkbox input "true"
checkbox input "false"
click at [148, 280] on div at bounding box center [169, 277] width 65 height 15
select select "8"
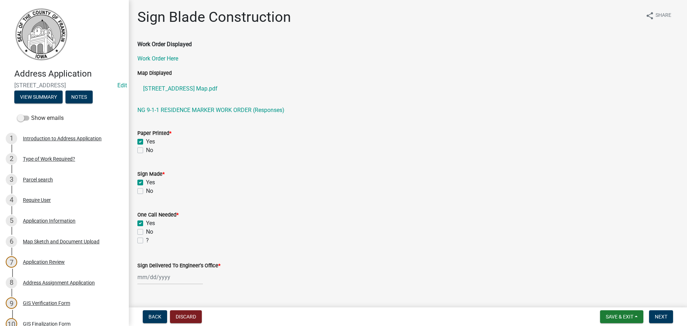
select select "2025"
click at [164, 227] on div "13" at bounding box center [167, 227] width 11 height 11
type input "08/13/2025"
click at [269, 229] on div "No" at bounding box center [407, 231] width 541 height 9
click at [657, 315] on span "Next" at bounding box center [661, 317] width 13 height 6
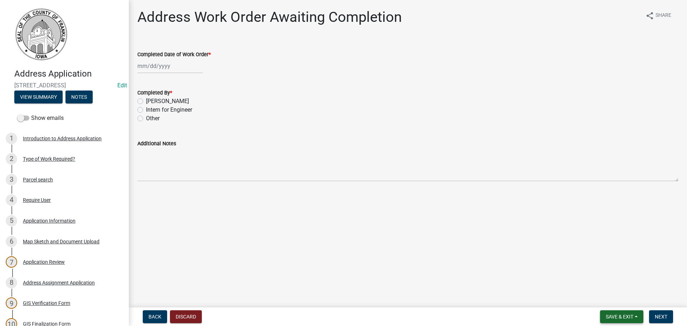
click at [634, 318] on button "Save & Exit" at bounding box center [621, 316] width 43 height 13
click at [616, 297] on button "Save & Exit" at bounding box center [614, 297] width 57 height 17
